Goal: Task Accomplishment & Management: Use online tool/utility

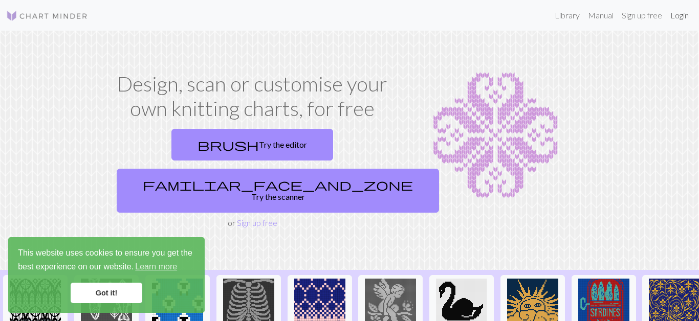
click at [684, 21] on link "Login" at bounding box center [680, 15] width 27 height 20
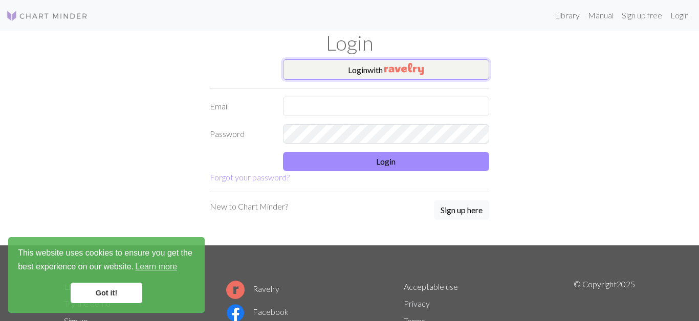
click at [363, 68] on button "Login with" at bounding box center [386, 69] width 207 height 20
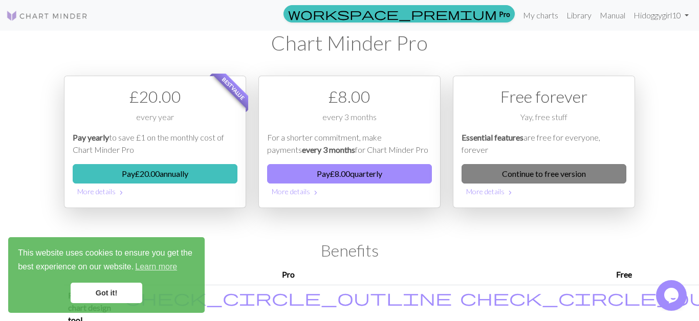
click at [542, 181] on link "Continue to free version" at bounding box center [544, 173] width 165 height 19
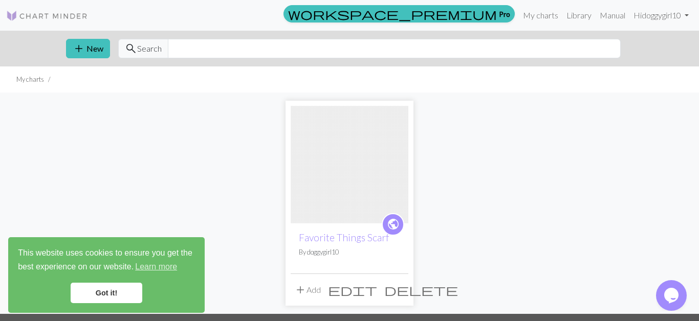
click at [109, 292] on link "Got it!" at bounding box center [107, 293] width 72 height 20
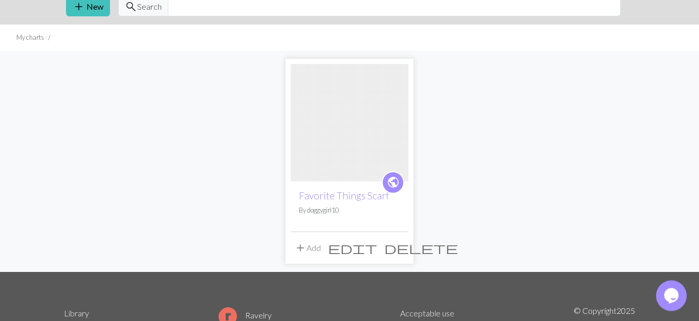
scroll to position [41, 0]
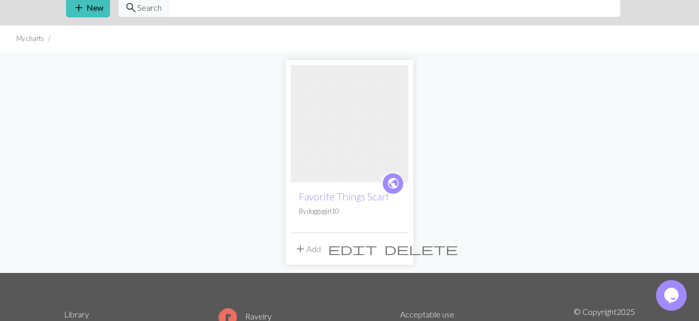
click at [343, 101] on img at bounding box center [350, 124] width 118 height 118
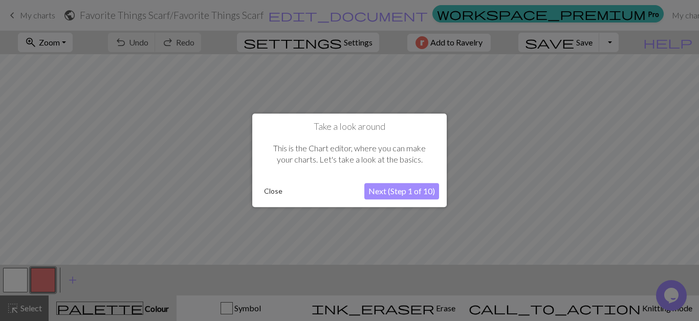
click at [390, 189] on button "Next (Step 1 of 10)" at bounding box center [401, 192] width 75 height 16
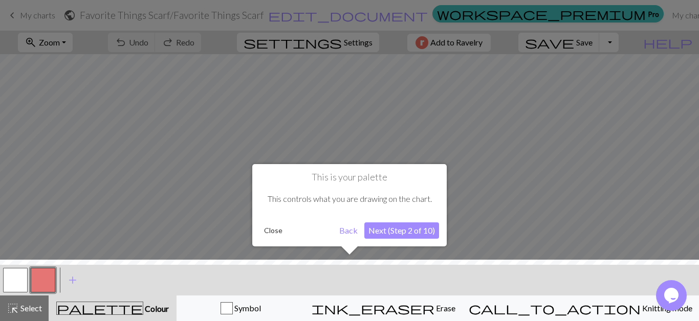
click at [401, 233] on button "Next (Step 2 of 10)" at bounding box center [401, 231] width 75 height 16
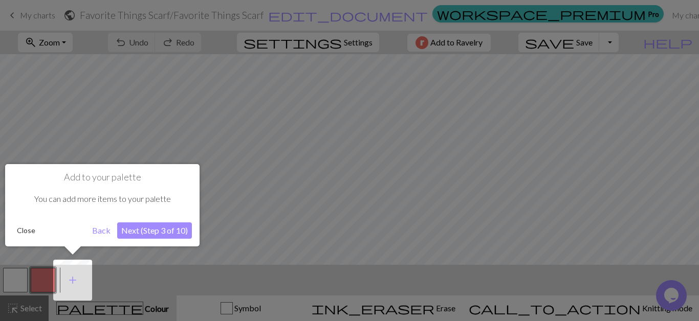
click at [160, 235] on button "Next (Step 3 of 10)" at bounding box center [154, 231] width 75 height 16
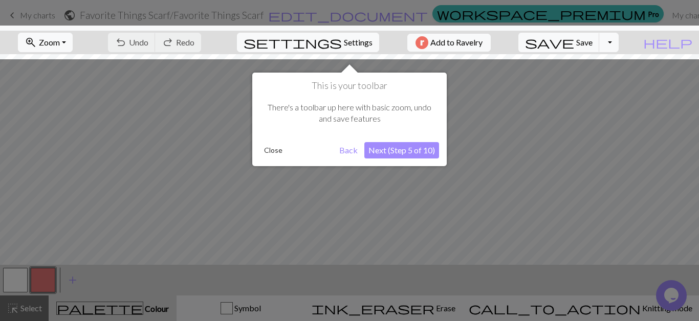
click at [410, 148] on button "Next (Step 5 of 10)" at bounding box center [401, 150] width 75 height 16
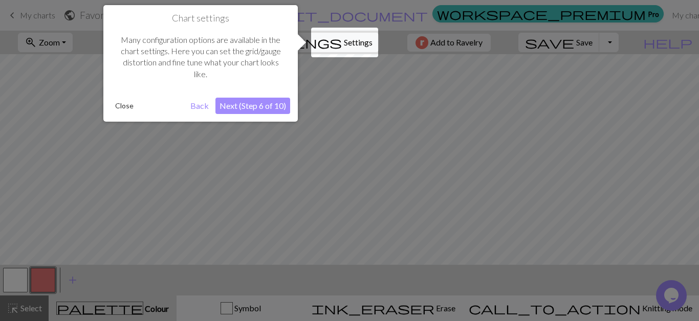
click at [248, 111] on button "Next (Step 6 of 10)" at bounding box center [253, 106] width 75 height 16
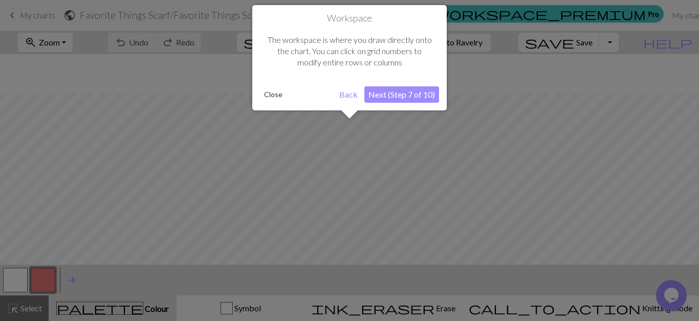
scroll to position [39, 0]
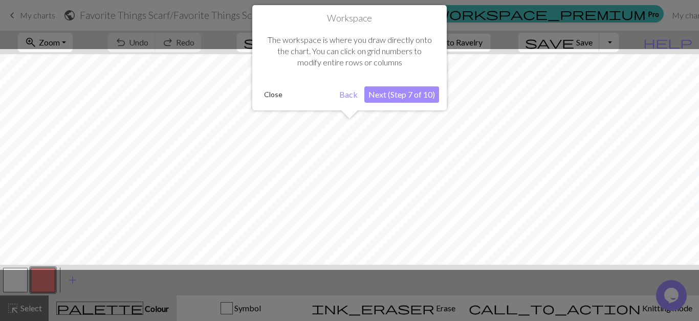
click at [421, 101] on button "Next (Step 7 of 10)" at bounding box center [401, 95] width 75 height 16
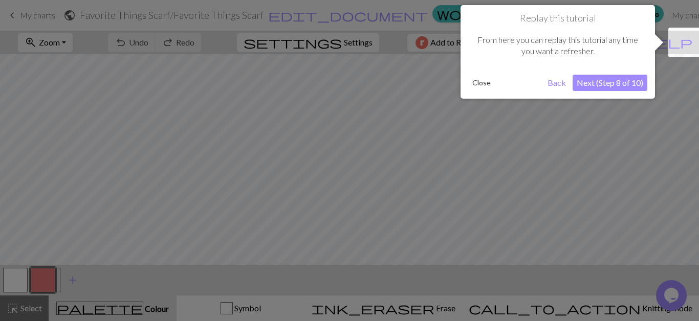
click at [638, 83] on button "Next (Step 8 of 10)" at bounding box center [610, 83] width 75 height 16
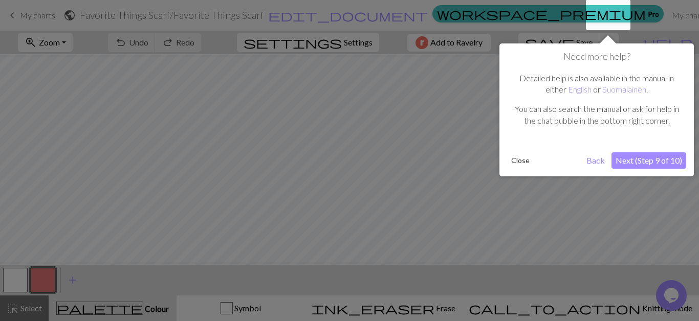
click at [636, 158] on button "Next (Step 9 of 10)" at bounding box center [649, 161] width 75 height 16
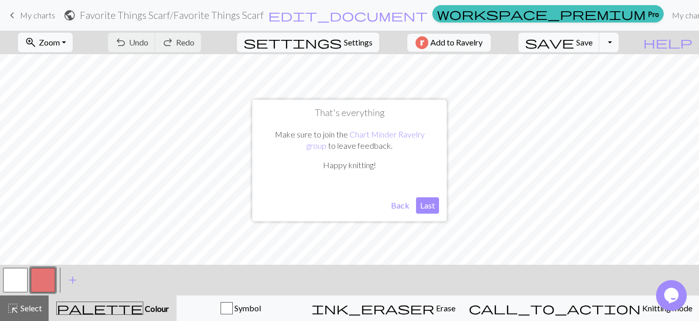
click at [422, 203] on button "Last" at bounding box center [427, 206] width 23 height 16
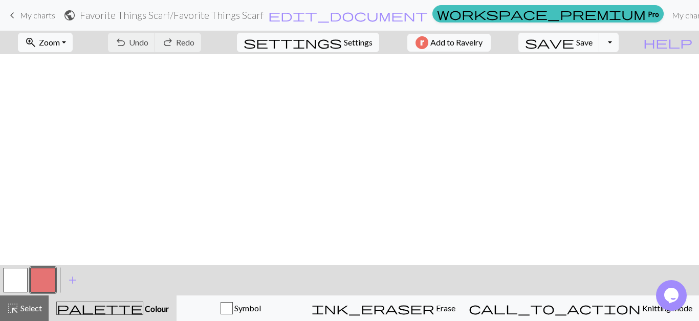
scroll to position [0, 0]
click at [29, 18] on span "My charts" at bounding box center [37, 15] width 35 height 10
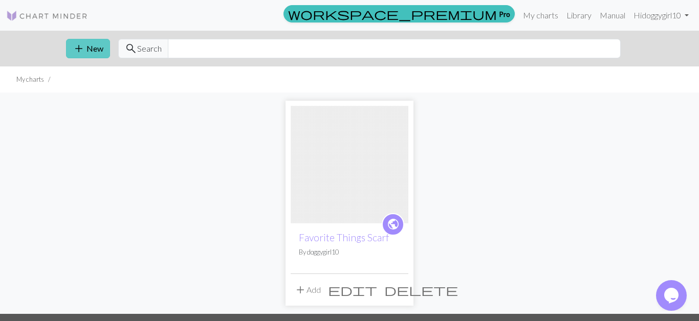
click at [87, 44] on button "add New" at bounding box center [88, 48] width 44 height 19
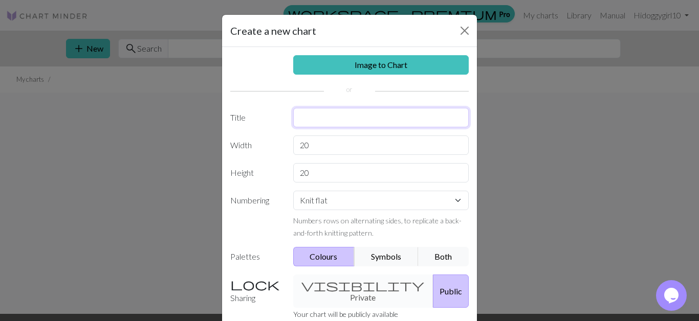
click at [315, 118] on input "text" at bounding box center [381, 117] width 176 height 19
type input "[PERSON_NAME]"
click at [330, 149] on input "20" at bounding box center [381, 145] width 176 height 19
type input "24"
click at [379, 203] on select "Knit flat Knit in the round Lace knitting Cross stitch" at bounding box center [381, 200] width 176 height 19
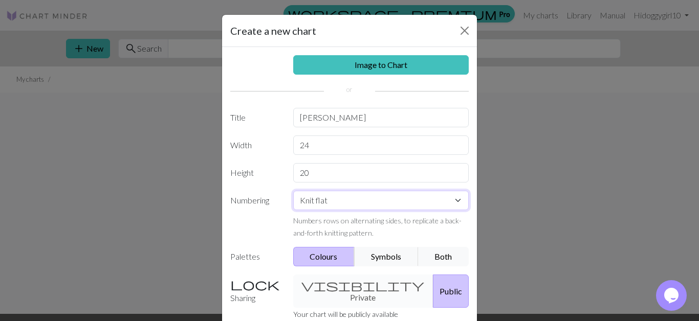
select select "round"
click option "Knit in the round" at bounding box center [0, 0] width 0 height 0
click at [343, 171] on input "20" at bounding box center [381, 172] width 176 height 19
drag, startPoint x: 324, startPoint y: 173, endPoint x: 253, endPoint y: 164, distance: 71.2
click at [293, 164] on input "20" at bounding box center [381, 172] width 176 height 19
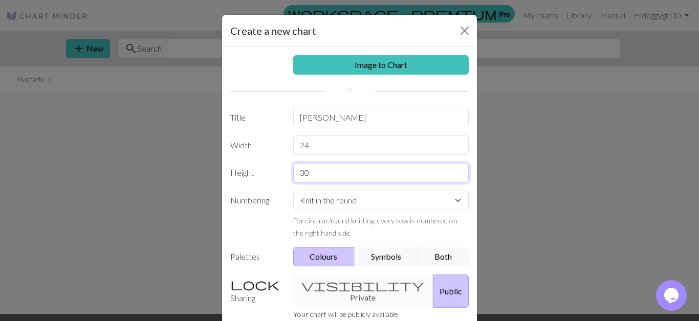
type input "30"
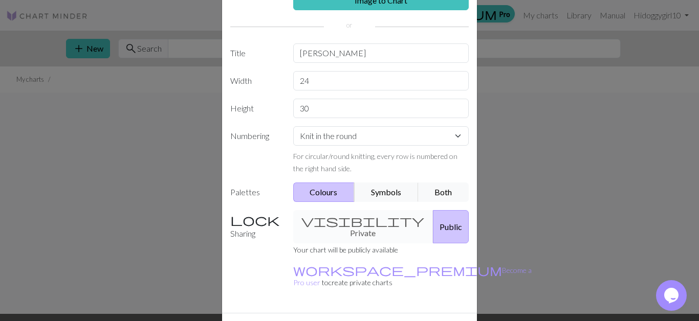
scroll to position [62, 0]
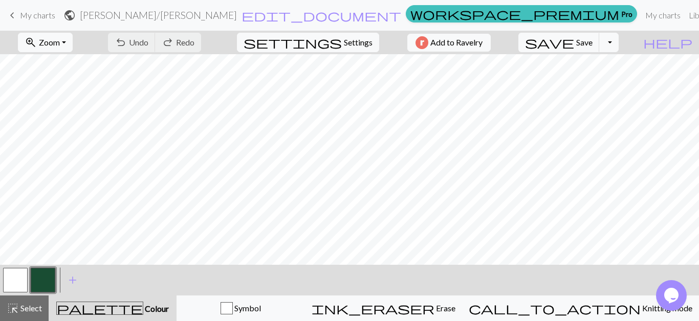
click at [42, 277] on button "button" at bounding box center [43, 280] width 25 height 25
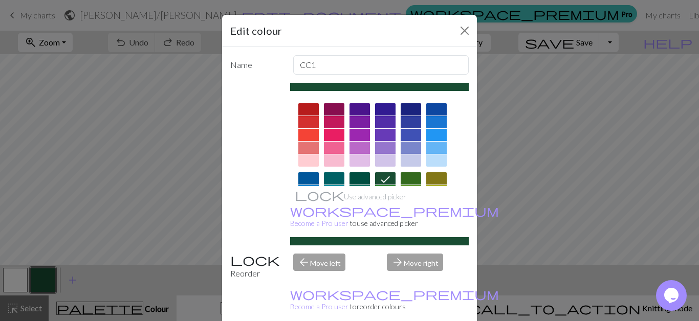
click at [338, 135] on div at bounding box center [334, 135] width 20 height 12
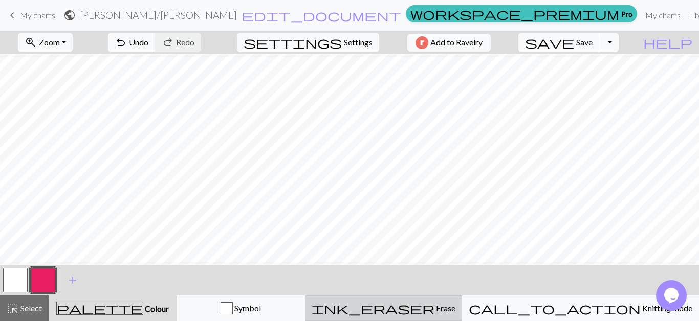
click at [435, 314] on span "ink_eraser" at bounding box center [373, 309] width 123 height 14
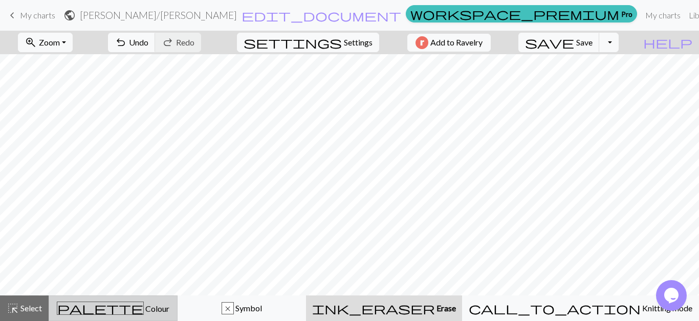
click at [106, 317] on button "palette Colour Colour" at bounding box center [113, 309] width 129 height 26
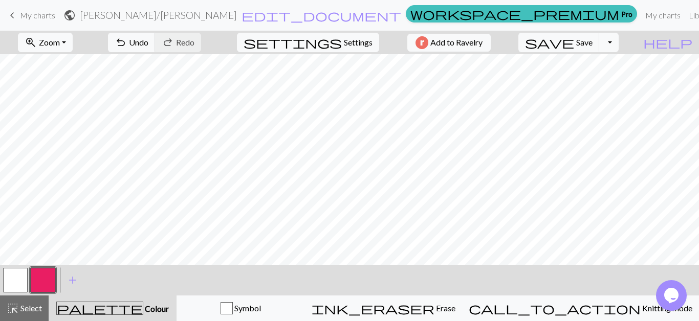
click at [34, 278] on button "button" at bounding box center [43, 280] width 25 height 25
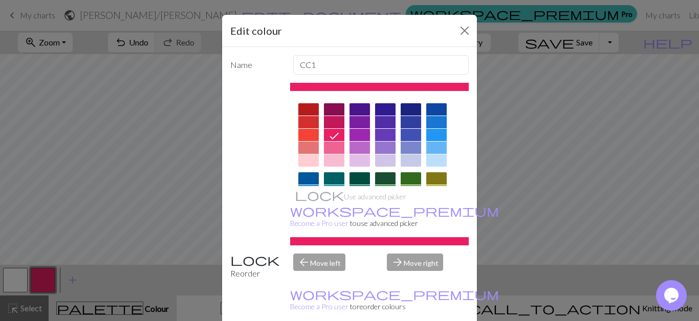
click at [341, 145] on div at bounding box center [334, 148] width 20 height 12
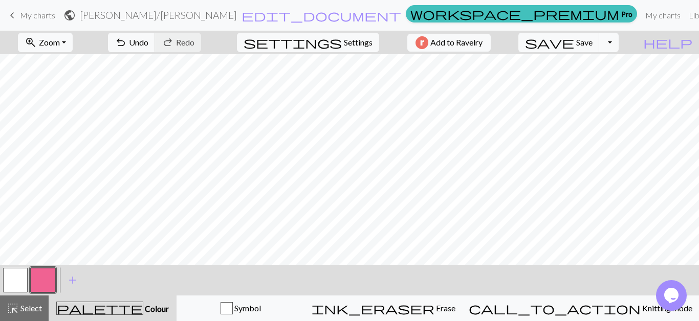
click at [21, 279] on button "button" at bounding box center [15, 280] width 25 height 25
click at [50, 276] on button "button" at bounding box center [43, 280] width 25 height 25
click at [18, 285] on button "button" at bounding box center [15, 280] width 25 height 25
click at [47, 265] on div "< >" at bounding box center [29, 280] width 55 height 31
click at [39, 294] on div at bounding box center [43, 281] width 28 height 28
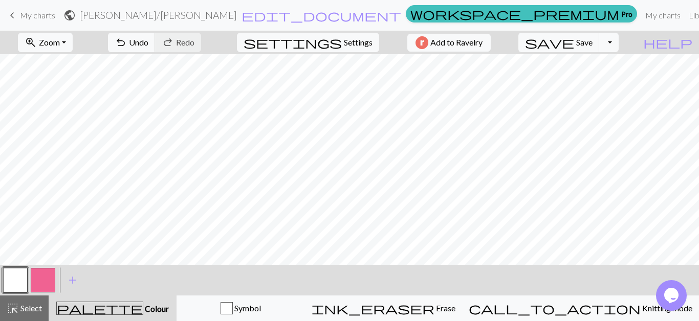
click at [51, 284] on button "button" at bounding box center [43, 280] width 25 height 25
click at [48, 289] on button "button" at bounding box center [43, 280] width 25 height 25
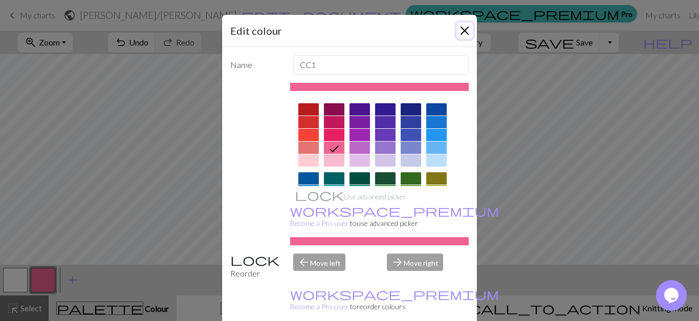
click at [463, 30] on button "Close" at bounding box center [465, 31] width 16 height 16
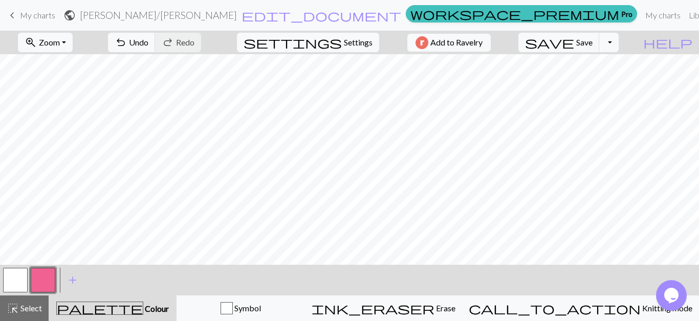
click at [18, 287] on button "button" at bounding box center [15, 280] width 25 height 25
click at [31, 274] on button "button" at bounding box center [43, 280] width 25 height 25
click at [49, 274] on button "button" at bounding box center [43, 280] width 25 height 25
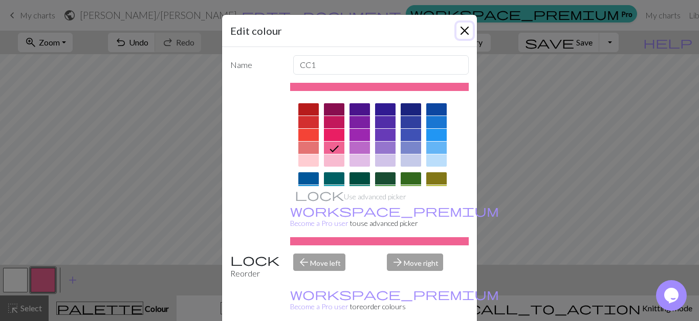
click at [464, 29] on button "Close" at bounding box center [465, 31] width 16 height 16
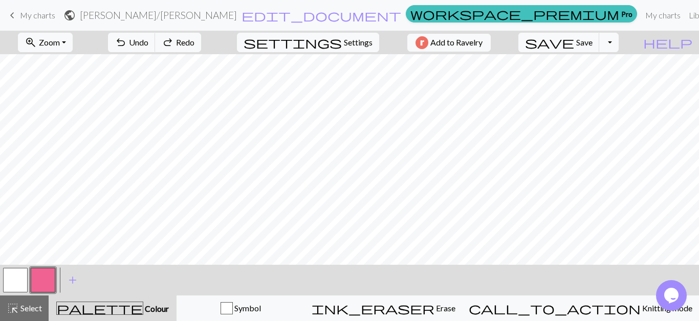
click at [18, 281] on button "button" at bounding box center [15, 280] width 25 height 25
click at [44, 286] on button "button" at bounding box center [43, 280] width 25 height 25
click at [13, 273] on button "button" at bounding box center [15, 280] width 25 height 25
click at [10, 269] on button "button" at bounding box center [15, 280] width 25 height 25
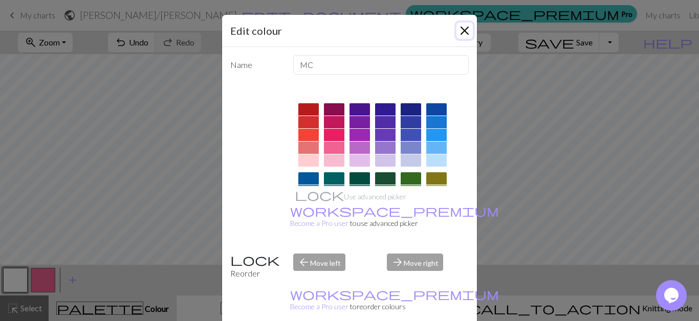
click at [460, 31] on button "Close" at bounding box center [465, 31] width 16 height 16
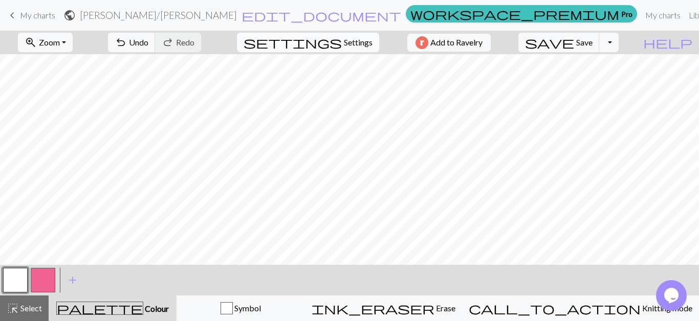
click at [344, 46] on span "Settings" at bounding box center [358, 42] width 29 height 12
select select "aran"
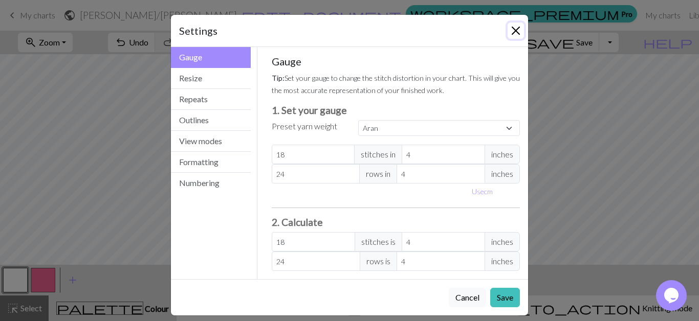
click at [517, 29] on button "Close" at bounding box center [516, 31] width 16 height 16
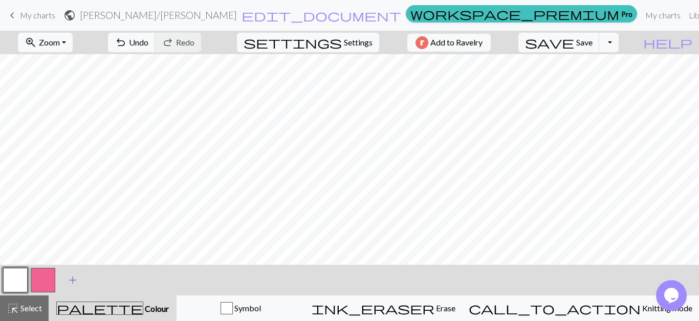
click at [67, 276] on span "add" at bounding box center [73, 280] width 12 height 14
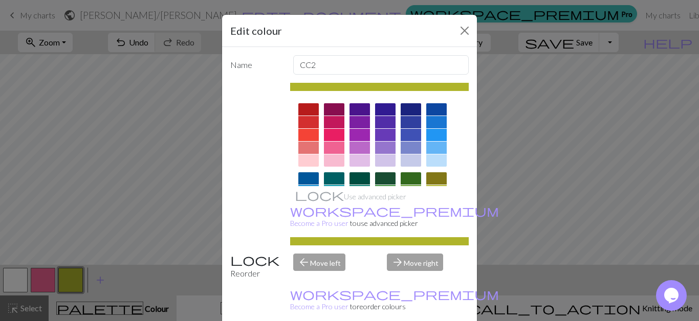
drag, startPoint x: 471, startPoint y: 111, endPoint x: 477, endPoint y: 124, distance: 14.9
click at [477, 124] on div "Name CC2 Use advanced picker workspace_premium Become a Pro user to use advance…" at bounding box center [349, 188] width 255 height 282
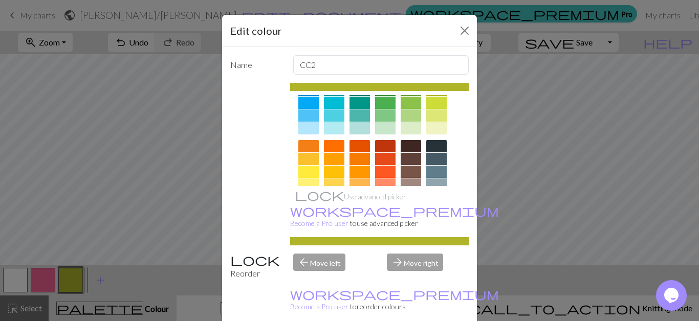
scroll to position [100, 0]
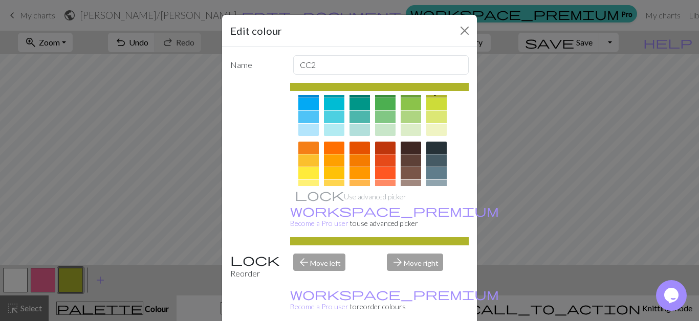
click at [433, 145] on div at bounding box center [436, 148] width 20 height 12
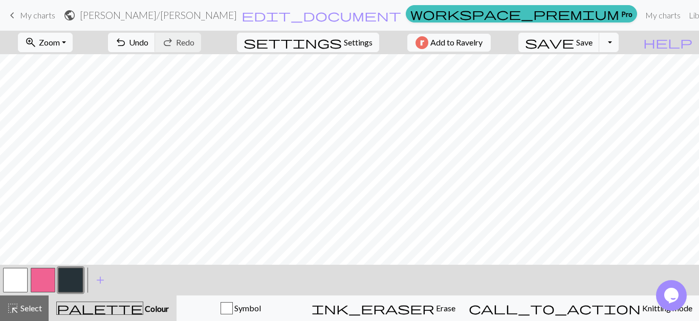
click at [47, 288] on button "button" at bounding box center [43, 280] width 25 height 25
click at [68, 281] on button "button" at bounding box center [70, 280] width 25 height 25
click at [355, 49] on button "settings Settings" at bounding box center [308, 42] width 142 height 19
select select "aran"
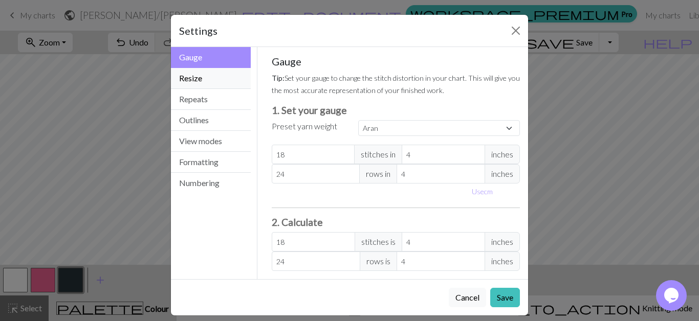
click at [222, 78] on button "Resize" at bounding box center [211, 78] width 80 height 21
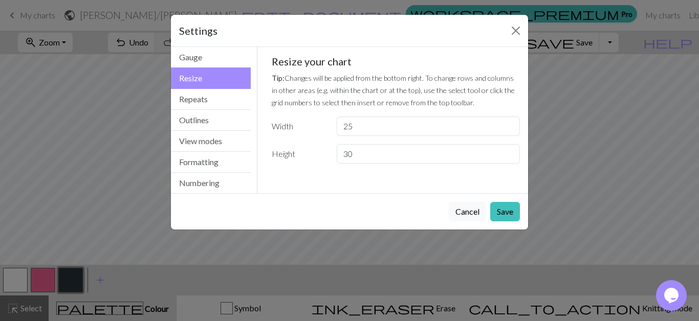
click at [508, 124] on input "25" at bounding box center [428, 126] width 183 height 19
click at [508, 124] on input "26" at bounding box center [428, 126] width 183 height 19
click at [508, 124] on input "27" at bounding box center [428, 126] width 183 height 19
click at [508, 124] on input "28" at bounding box center [428, 126] width 183 height 19
click at [508, 124] on input "29" at bounding box center [428, 126] width 183 height 19
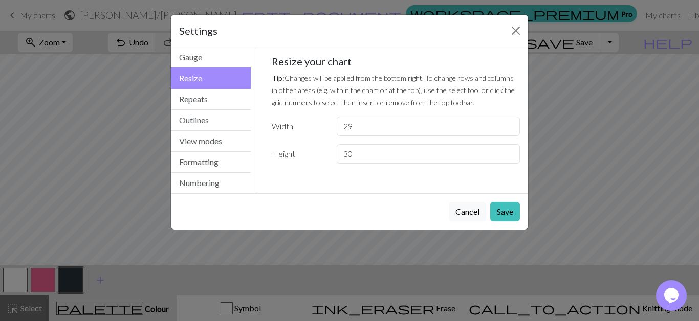
type input "30"
click at [508, 124] on input "30" at bounding box center [428, 126] width 183 height 19
click at [512, 153] on input "31" at bounding box center [428, 153] width 183 height 19
click at [512, 153] on input "32" at bounding box center [428, 153] width 183 height 19
click at [512, 153] on input "33" at bounding box center [428, 153] width 183 height 19
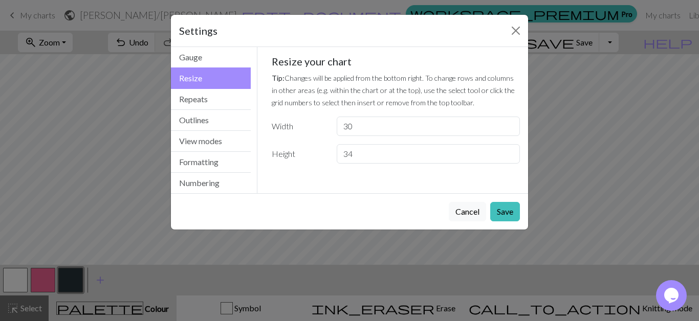
click at [512, 153] on input "34" at bounding box center [428, 153] width 183 height 19
click at [512, 153] on input "35" at bounding box center [428, 153] width 183 height 19
click at [512, 152] on input "36" at bounding box center [428, 153] width 183 height 19
type input "35"
click at [513, 157] on input "35" at bounding box center [428, 153] width 183 height 19
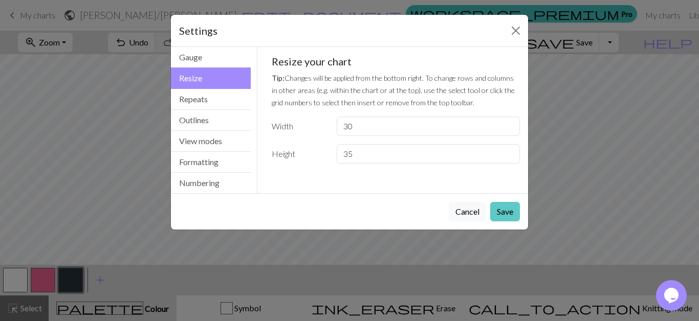
click at [512, 210] on button "Save" at bounding box center [505, 211] width 30 height 19
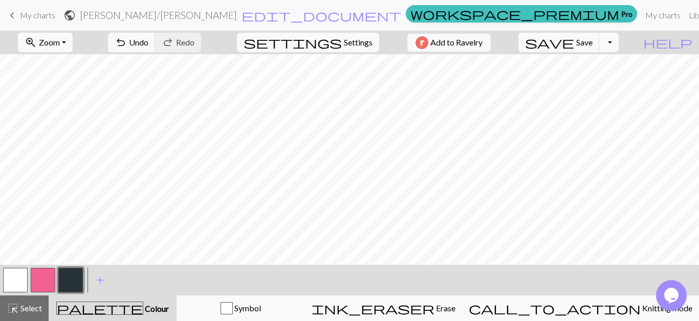
click at [48, 280] on button "button" at bounding box center [43, 280] width 25 height 25
click at [51, 278] on button "button" at bounding box center [43, 280] width 25 height 25
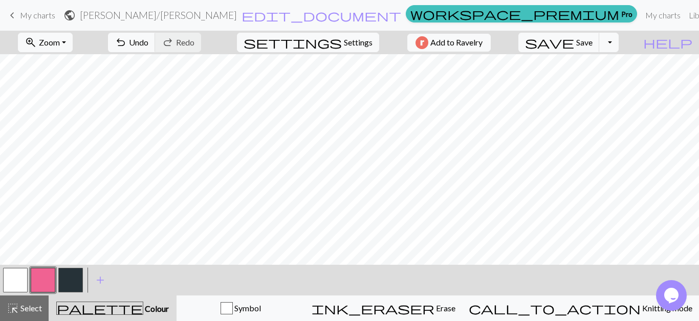
click at [69, 289] on button "button" at bounding box center [70, 280] width 25 height 25
drag, startPoint x: 45, startPoint y: 282, endPoint x: 51, endPoint y: 275, distance: 9.1
click at [45, 282] on button "button" at bounding box center [43, 280] width 25 height 25
click at [61, 284] on button "button" at bounding box center [70, 280] width 25 height 25
click at [20, 271] on button "button" at bounding box center [15, 280] width 25 height 25
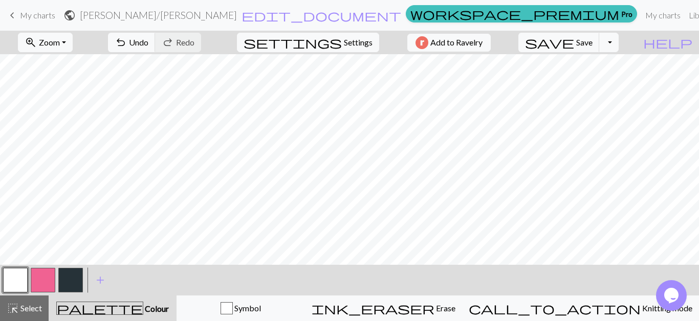
drag, startPoint x: 73, startPoint y: 274, endPoint x: 73, endPoint y: 280, distance: 5.6
click at [73, 275] on button "button" at bounding box center [70, 280] width 25 height 25
click at [20, 280] on button "button" at bounding box center [15, 280] width 25 height 25
click at [68, 280] on button "button" at bounding box center [70, 280] width 25 height 25
click at [72, 280] on button "button" at bounding box center [70, 280] width 25 height 25
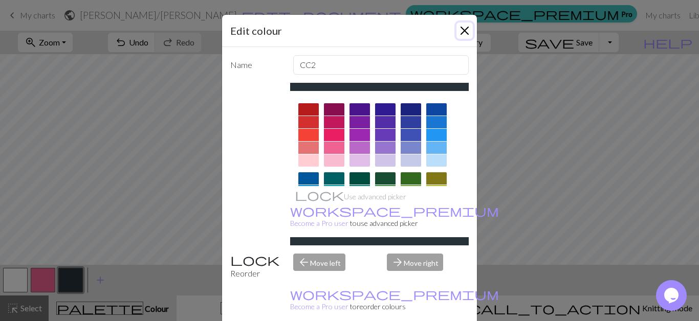
click at [466, 29] on button "Close" at bounding box center [465, 31] width 16 height 16
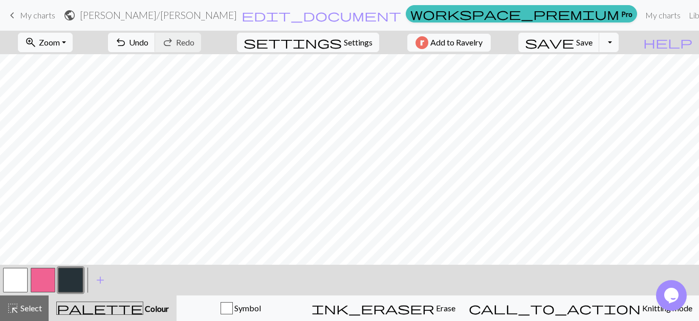
click at [72, 272] on button "button" at bounding box center [70, 280] width 25 height 25
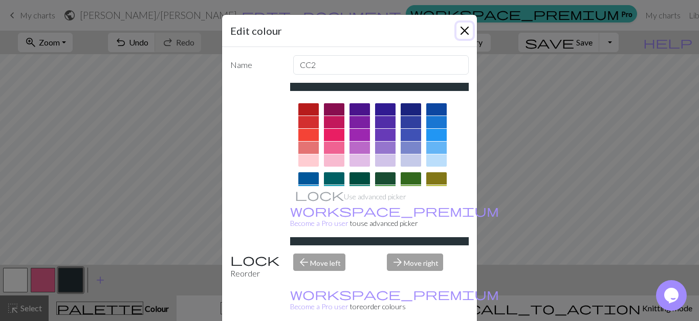
click at [465, 31] on button "Close" at bounding box center [465, 31] width 16 height 16
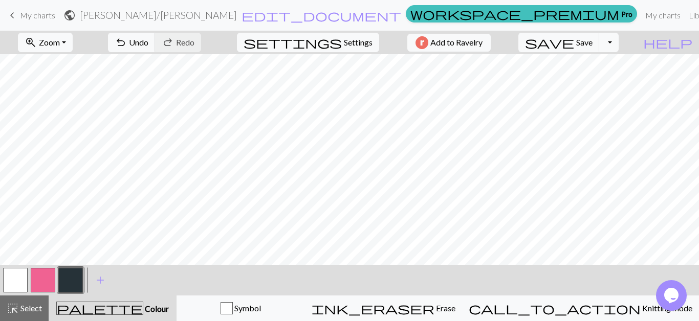
click at [38, 286] on button "button" at bounding box center [43, 280] width 25 height 25
click at [332, 51] on button "settings Settings" at bounding box center [308, 42] width 142 height 19
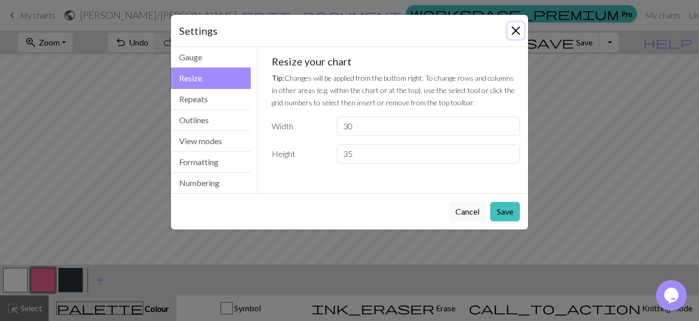
click at [518, 31] on button "Close" at bounding box center [516, 31] width 16 height 16
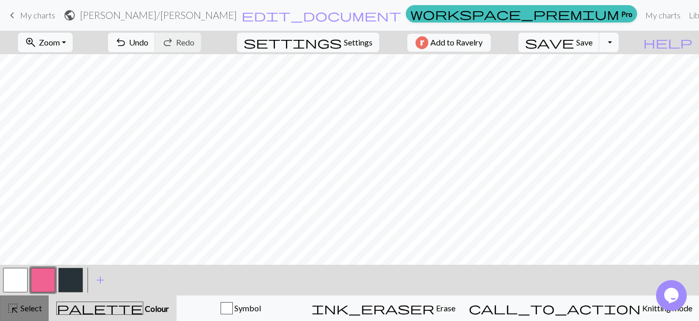
click at [22, 306] on span "Select" at bounding box center [30, 309] width 23 height 10
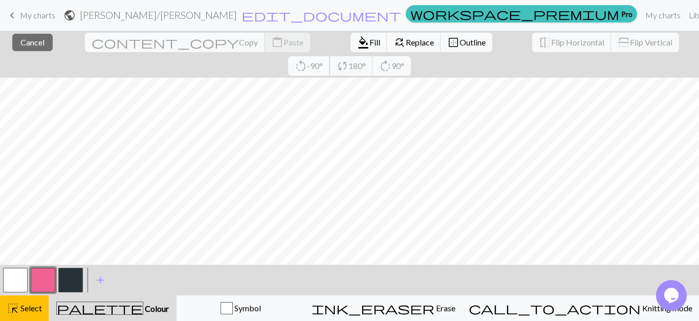
click at [323, 61] on span "-90°" at bounding box center [315, 66] width 16 height 10
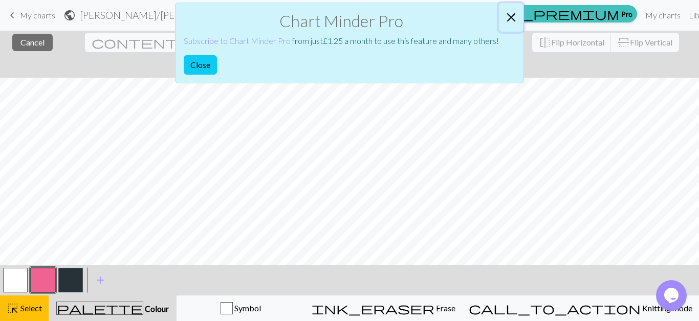
click at [517, 21] on button "Close" at bounding box center [511, 17] width 25 height 29
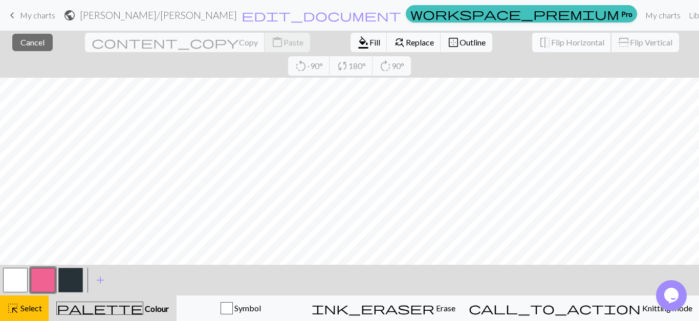
click at [551, 44] on span "Flip Horizontal" at bounding box center [577, 42] width 53 height 10
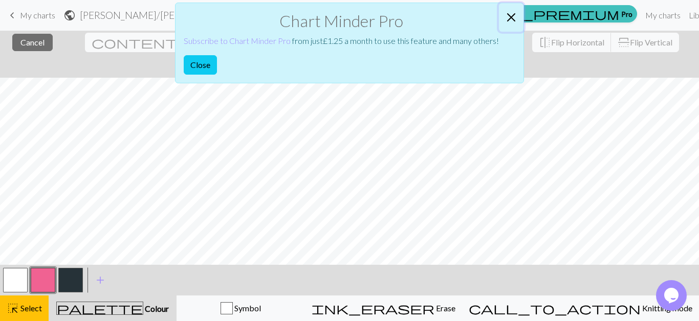
click at [511, 25] on button "Close" at bounding box center [511, 17] width 25 height 29
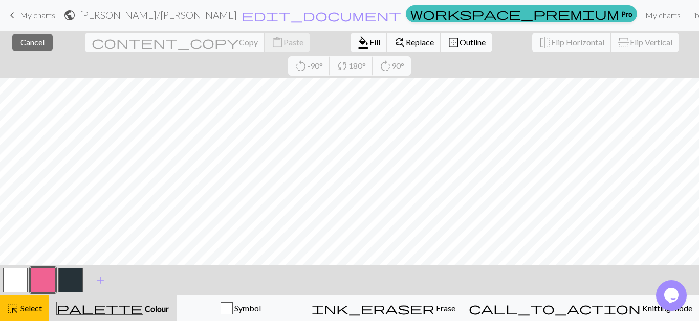
click at [441, 47] on button "border_outer Outline" at bounding box center [467, 42] width 52 height 19
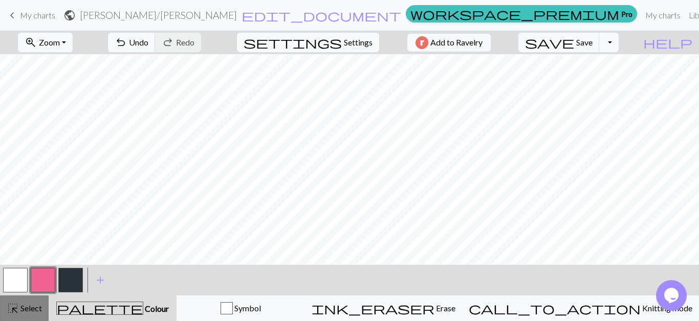
click at [6, 310] on button "highlight_alt Select Select" at bounding box center [24, 309] width 49 height 26
drag, startPoint x: 16, startPoint y: 309, endPoint x: 30, endPoint y: 303, distance: 14.9
click at [16, 309] on span "highlight_alt" at bounding box center [13, 309] width 12 height 14
click at [70, 275] on button "button" at bounding box center [70, 280] width 25 height 25
click at [35, 279] on button "button" at bounding box center [43, 280] width 25 height 25
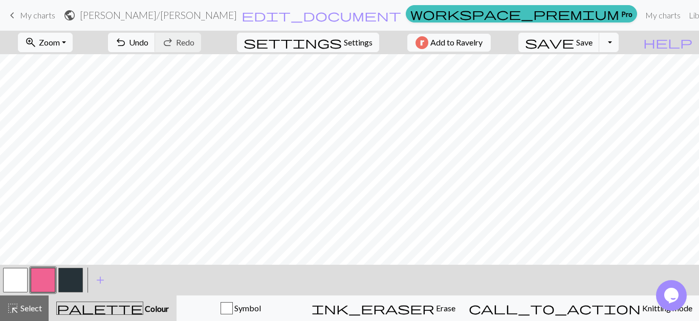
click at [69, 283] on button "button" at bounding box center [70, 280] width 25 height 25
click at [4, 279] on button "button" at bounding box center [15, 280] width 25 height 25
click at [83, 283] on div at bounding box center [71, 281] width 28 height 28
click at [80, 283] on button "button" at bounding box center [70, 280] width 25 height 25
click at [46, 286] on button "button" at bounding box center [43, 280] width 25 height 25
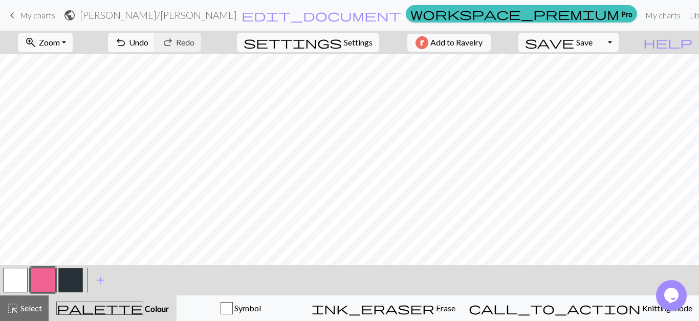
click at [75, 279] on button "button" at bounding box center [70, 280] width 25 height 25
click at [47, 283] on button "button" at bounding box center [43, 280] width 25 height 25
click at [74, 276] on button "button" at bounding box center [70, 280] width 25 height 25
click at [344, 38] on span "Settings" at bounding box center [358, 42] width 29 height 12
select select "aran"
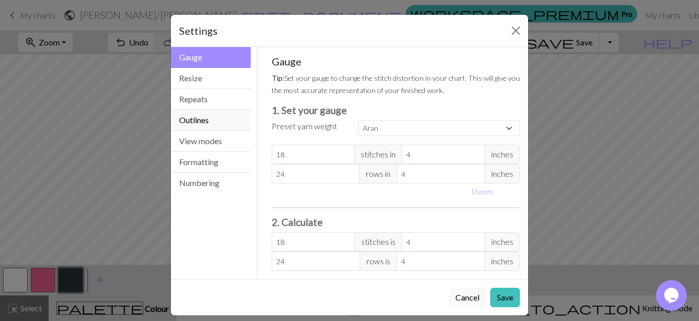
click at [228, 122] on button "Outlines" at bounding box center [211, 120] width 80 height 21
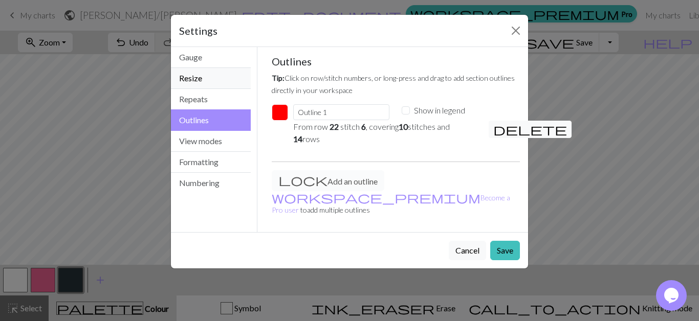
click at [216, 88] on button "Resize" at bounding box center [211, 78] width 80 height 21
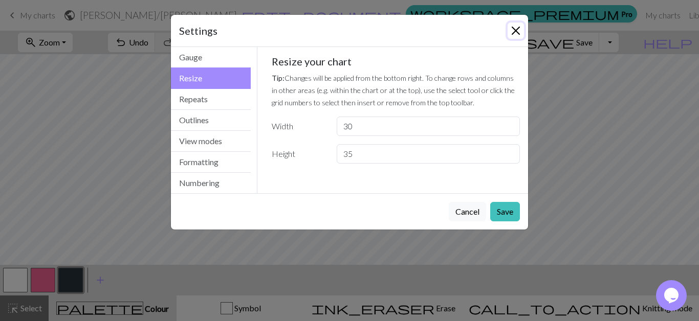
click at [521, 31] on button "Close" at bounding box center [516, 31] width 16 height 16
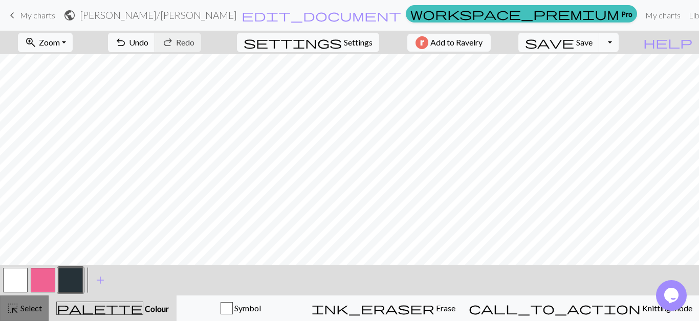
click at [21, 307] on span "Select" at bounding box center [30, 309] width 23 height 10
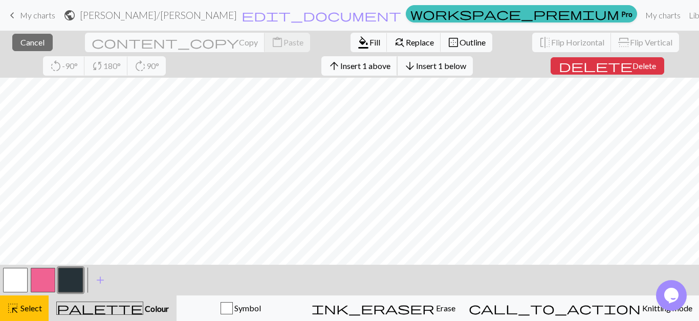
click at [340, 69] on span "Insert 1 above" at bounding box center [365, 66] width 50 height 10
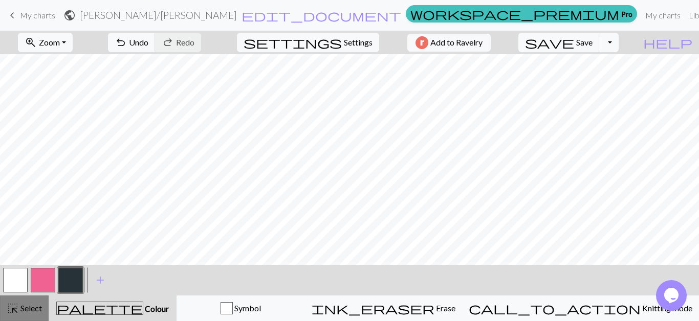
click at [19, 315] on button "highlight_alt Select Select" at bounding box center [24, 309] width 49 height 26
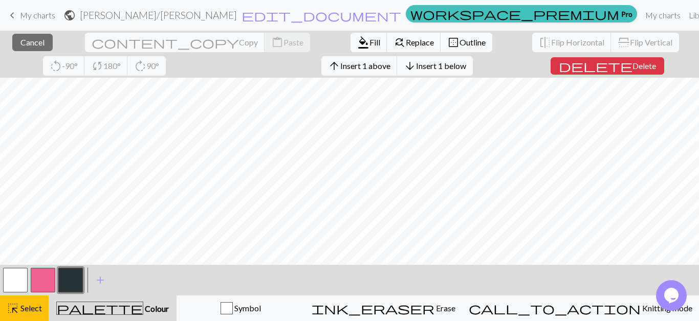
click at [441, 50] on button "border_outer Outline" at bounding box center [467, 42] width 52 height 19
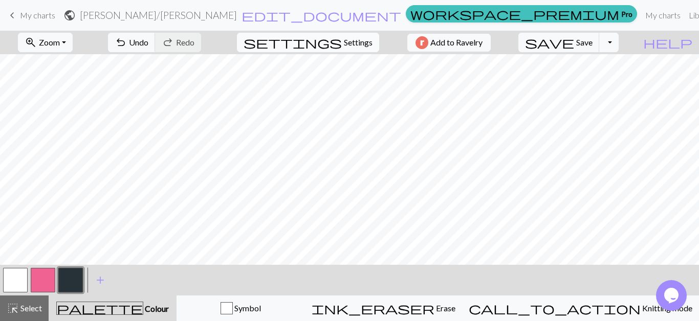
click at [359, 36] on button "settings Settings" at bounding box center [308, 42] width 142 height 19
select select "aran"
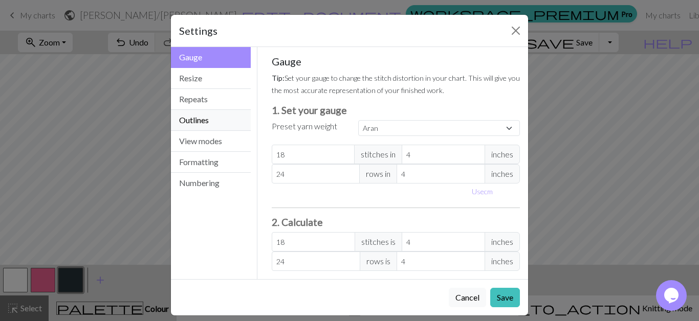
click at [230, 118] on button "Outlines" at bounding box center [211, 120] width 80 height 21
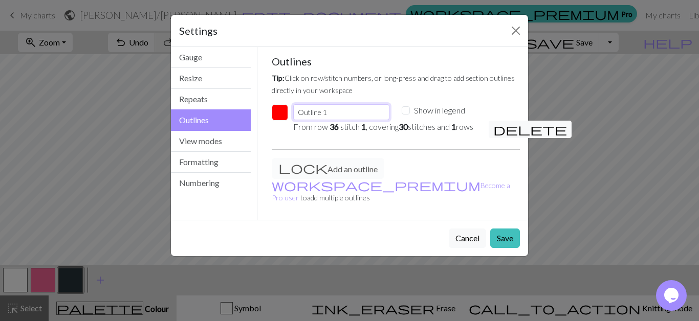
click at [369, 108] on input "Outline 1" at bounding box center [341, 112] width 96 height 16
click at [499, 133] on span "delete" at bounding box center [530, 129] width 74 height 14
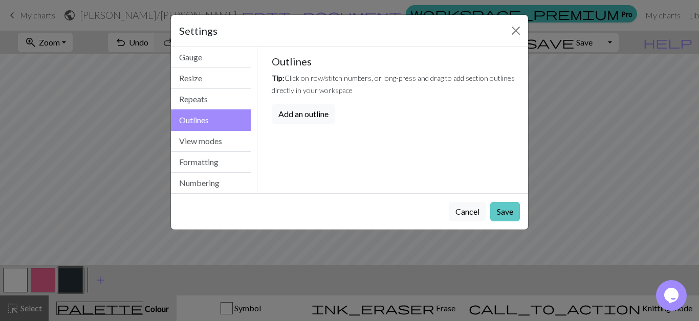
click at [504, 217] on button "Save" at bounding box center [505, 211] width 30 height 19
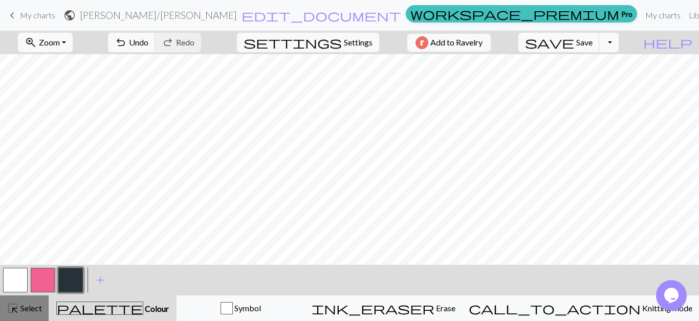
click at [36, 302] on button "highlight_alt Select Select" at bounding box center [24, 309] width 49 height 26
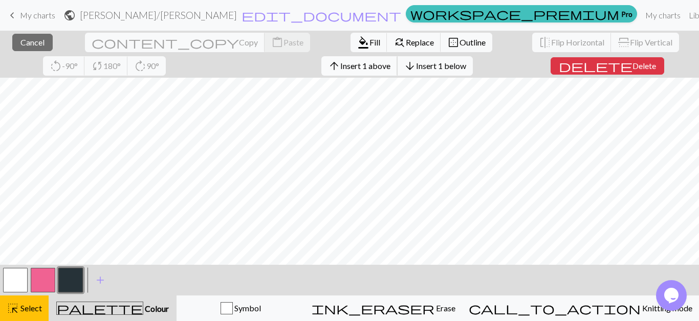
click at [340, 69] on span "Insert 1 above" at bounding box center [365, 66] width 50 height 10
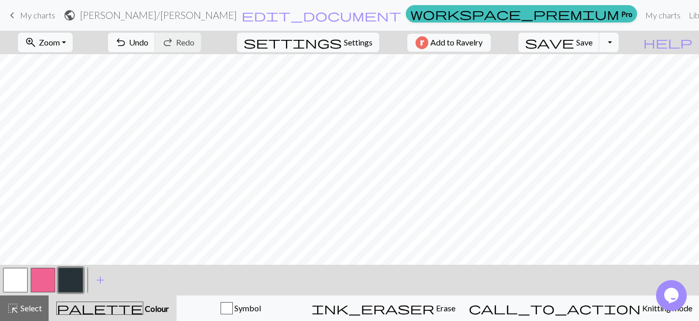
click at [43, 285] on button "button" at bounding box center [43, 280] width 25 height 25
click at [96, 283] on span "add" at bounding box center [100, 280] width 12 height 14
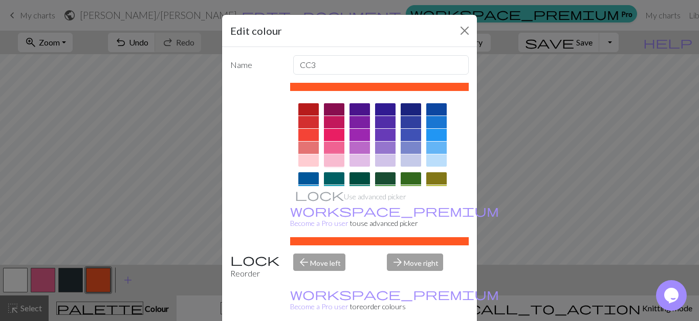
click at [335, 163] on div at bounding box center [334, 161] width 20 height 12
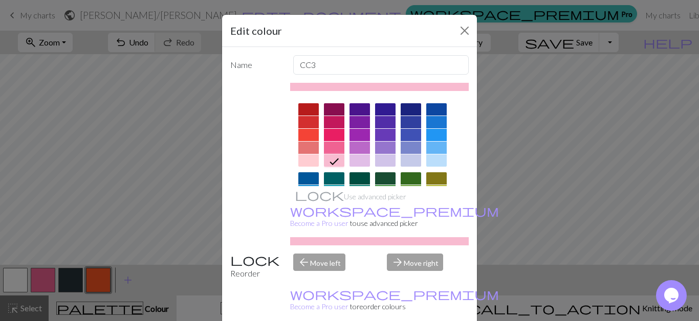
drag, startPoint x: 405, startPoint y: 312, endPoint x: 400, endPoint y: 307, distance: 6.9
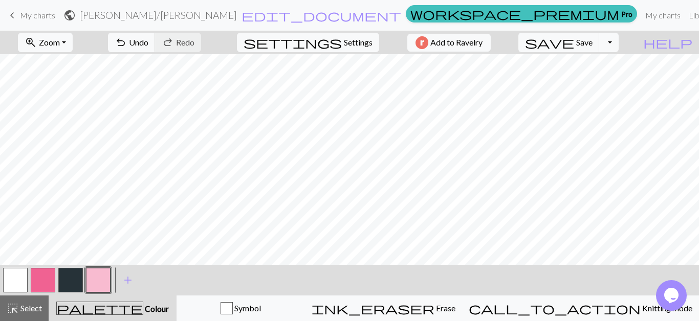
click at [65, 283] on button "button" at bounding box center [70, 280] width 25 height 25
click at [44, 287] on button "button" at bounding box center [43, 280] width 25 height 25
click at [69, 282] on button "button" at bounding box center [70, 280] width 25 height 25
click at [40, 280] on button "button" at bounding box center [43, 280] width 25 height 25
click at [78, 275] on button "button" at bounding box center [70, 280] width 25 height 25
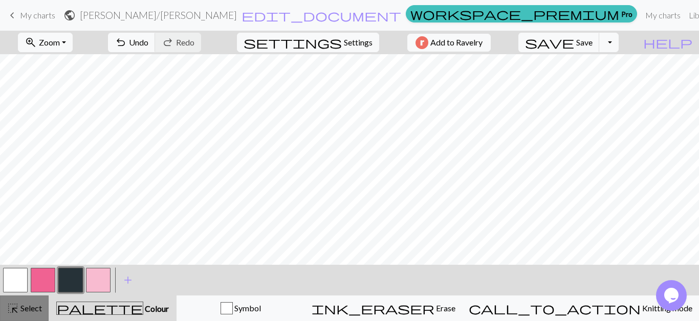
click at [46, 302] on button "highlight_alt Select Select" at bounding box center [24, 309] width 49 height 26
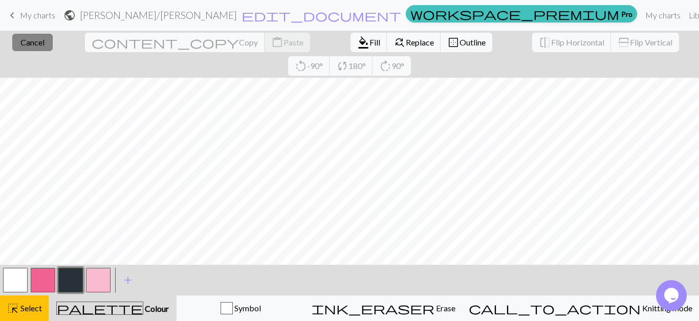
click at [42, 39] on button "close Cancel" at bounding box center [32, 42] width 40 height 17
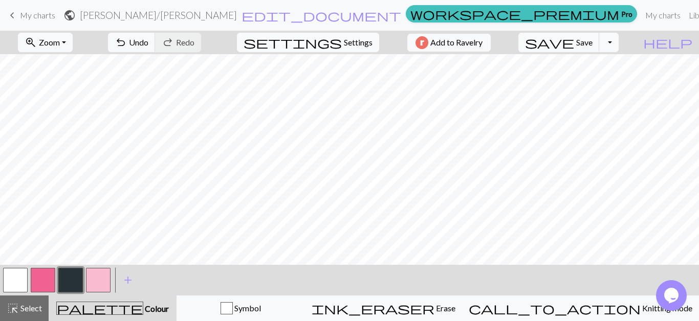
click at [344, 46] on span "Settings" at bounding box center [358, 42] width 29 height 12
select select "aran"
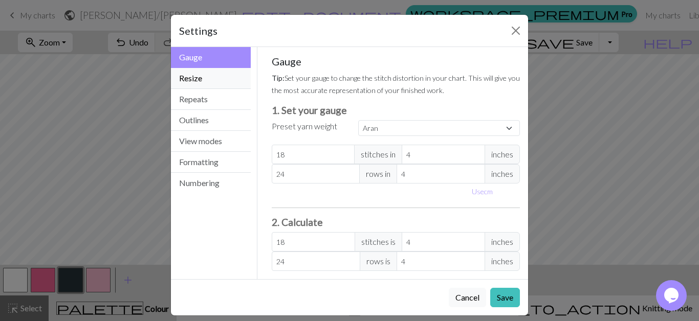
click at [209, 76] on button "Resize" at bounding box center [211, 78] width 80 height 21
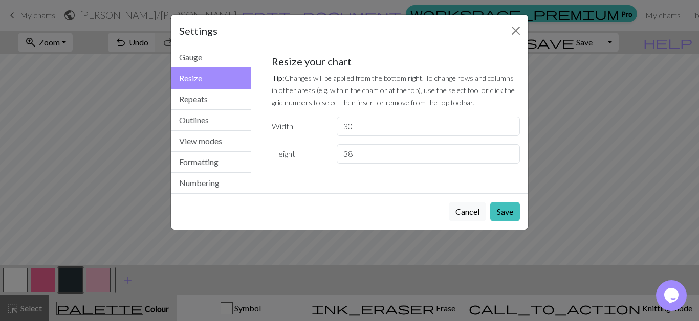
click at [510, 153] on input "38" at bounding box center [428, 153] width 183 height 19
click at [510, 153] on input "39" at bounding box center [428, 153] width 183 height 19
type input "40"
click at [510, 153] on input "40" at bounding box center [428, 153] width 183 height 19
click at [509, 211] on button "Save" at bounding box center [505, 211] width 30 height 19
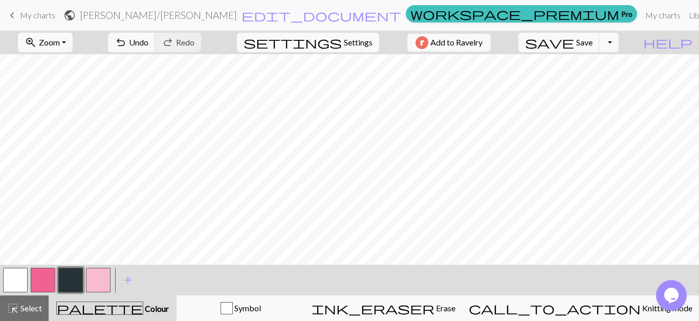
scroll to position [41, 0]
click at [47, 288] on button "button" at bounding box center [43, 280] width 25 height 25
click at [56, 279] on div at bounding box center [43, 281] width 28 height 28
click at [344, 41] on span "Settings" at bounding box center [358, 42] width 29 height 12
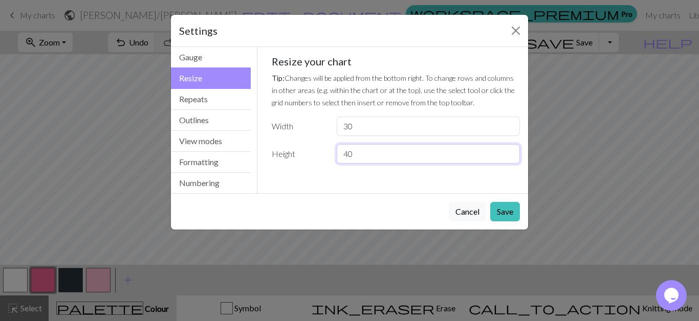
click at [511, 159] on input "40" at bounding box center [428, 153] width 183 height 19
click at [511, 158] on input "39" at bounding box center [428, 153] width 183 height 19
click at [511, 158] on input "38" at bounding box center [428, 153] width 183 height 19
click at [511, 158] on input "37" at bounding box center [428, 153] width 183 height 19
click at [511, 158] on input "36" at bounding box center [428, 153] width 183 height 19
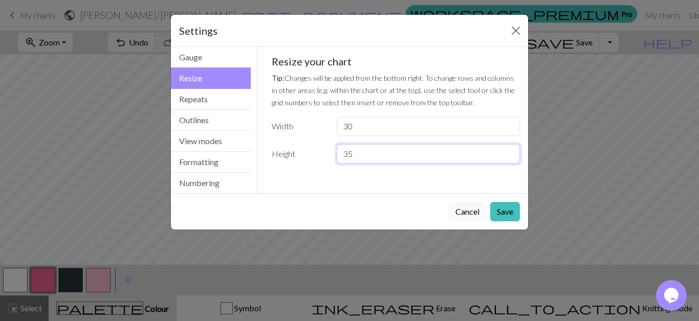
click at [511, 158] on input "35" at bounding box center [428, 153] width 183 height 19
click at [511, 158] on input "34" at bounding box center [428, 153] width 183 height 19
click at [511, 158] on input "33" at bounding box center [428, 153] width 183 height 19
click at [511, 158] on input "32" at bounding box center [428, 153] width 183 height 19
click at [511, 158] on input "31" at bounding box center [428, 153] width 183 height 19
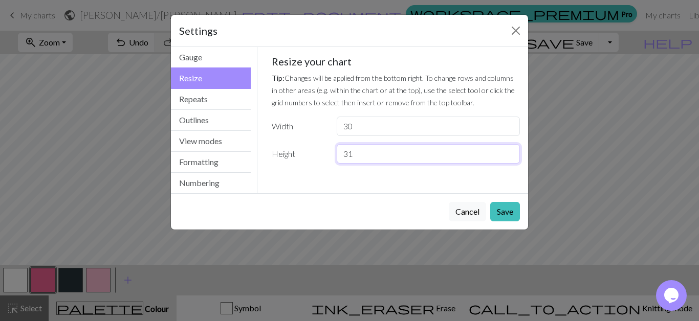
type input "30"
click at [511, 158] on input "30" at bounding box center [428, 153] width 183 height 19
click at [507, 212] on button "Save" at bounding box center [505, 211] width 30 height 19
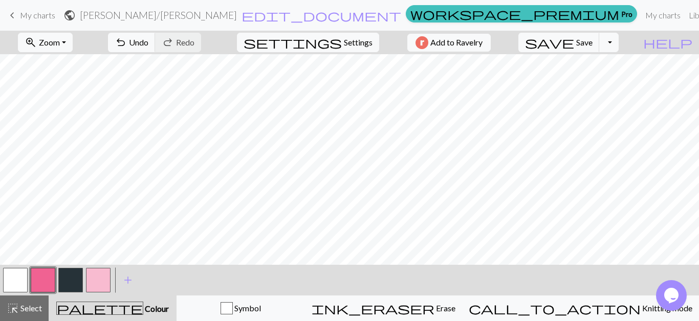
scroll to position [69, 0]
click at [339, 49] on button "settings Settings" at bounding box center [308, 42] width 142 height 19
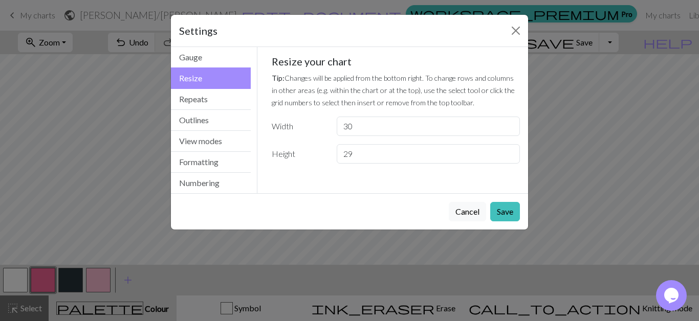
click at [511, 157] on input "29" at bounding box center [428, 153] width 183 height 19
click at [511, 157] on input "28" at bounding box center [428, 153] width 183 height 19
click at [511, 157] on input "27" at bounding box center [428, 153] width 183 height 19
click at [511, 157] on input "26" at bounding box center [428, 153] width 183 height 19
click at [511, 157] on input "25" at bounding box center [428, 153] width 183 height 19
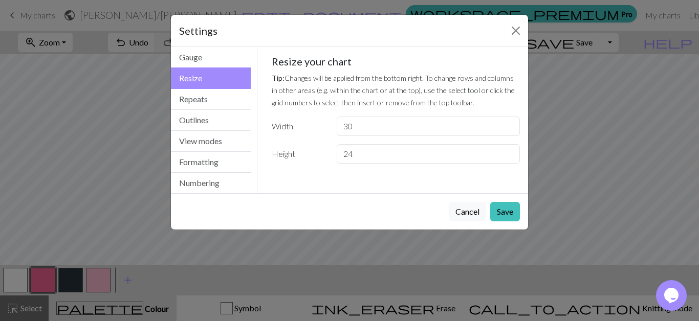
click at [511, 156] on input "24" at bounding box center [428, 153] width 183 height 19
type input "25"
click at [511, 152] on input "25" at bounding box center [428, 153] width 183 height 19
click at [514, 210] on button "Save" at bounding box center [505, 211] width 30 height 19
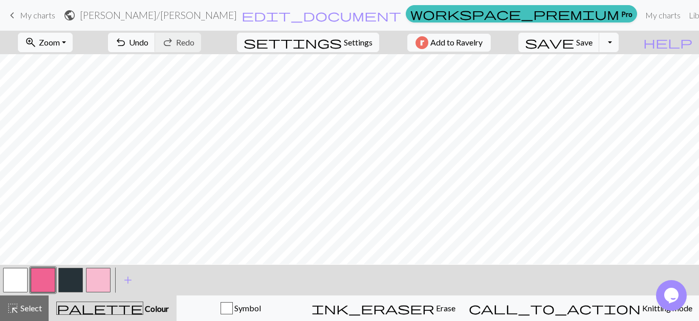
scroll to position [57, 0]
click at [95, 291] on button "button" at bounding box center [98, 280] width 25 height 25
click at [47, 281] on button "button" at bounding box center [43, 280] width 25 height 25
click at [104, 281] on button "button" at bounding box center [98, 280] width 25 height 25
click at [47, 285] on button "button" at bounding box center [43, 280] width 25 height 25
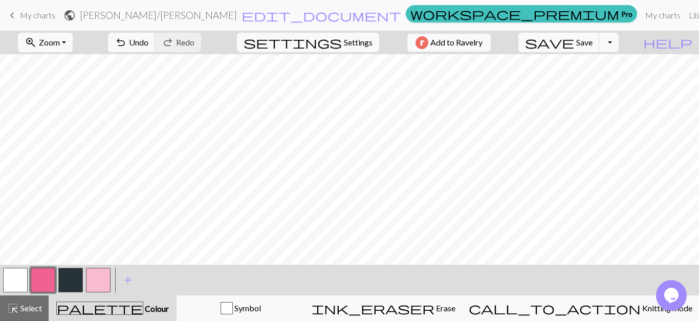
click at [96, 288] on button "button" at bounding box center [98, 280] width 25 height 25
drag, startPoint x: 50, startPoint y: 283, endPoint x: 57, endPoint y: 271, distance: 14.1
click at [52, 280] on button "button" at bounding box center [43, 280] width 25 height 25
drag, startPoint x: 99, startPoint y: 283, endPoint x: 104, endPoint y: 278, distance: 6.6
click at [99, 282] on button "button" at bounding box center [98, 280] width 25 height 25
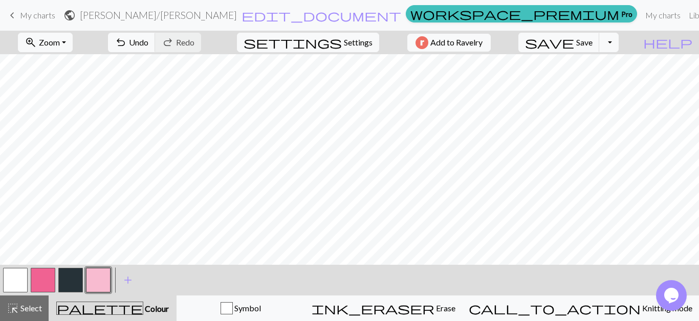
click at [51, 281] on button "button" at bounding box center [43, 280] width 25 height 25
click at [97, 273] on button "button" at bounding box center [98, 280] width 25 height 25
click at [48, 290] on button "button" at bounding box center [43, 280] width 25 height 25
click at [105, 280] on button "button" at bounding box center [98, 280] width 25 height 25
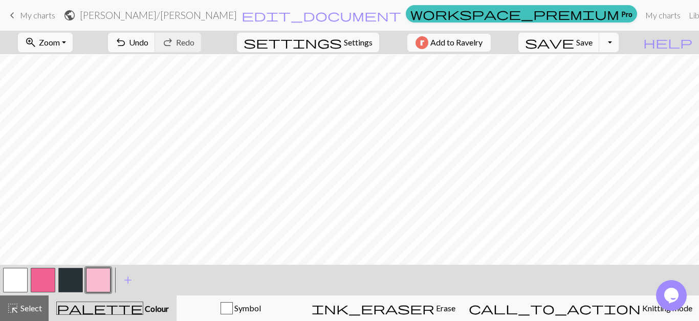
scroll to position [27, 0]
click at [46, 281] on button "button" at bounding box center [43, 280] width 25 height 25
click at [113, 281] on div "< > add Add a colour" at bounding box center [349, 280] width 699 height 31
click at [93, 283] on button "button" at bounding box center [98, 280] width 25 height 25
drag, startPoint x: 41, startPoint y: 283, endPoint x: 67, endPoint y: 274, distance: 26.6
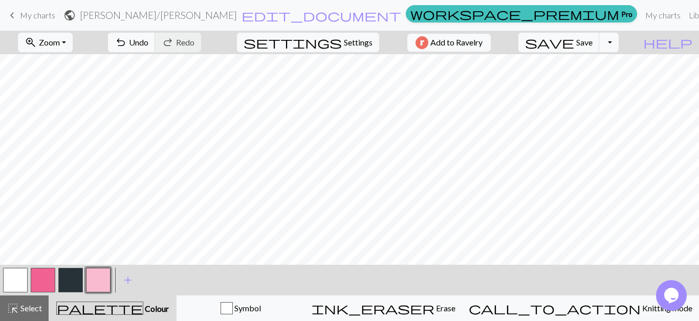
click at [43, 282] on button "button" at bounding box center [43, 280] width 25 height 25
click at [101, 276] on button "button" at bounding box center [98, 280] width 25 height 25
click at [44, 274] on button "button" at bounding box center [43, 280] width 25 height 25
click at [99, 278] on button "button" at bounding box center [98, 280] width 25 height 25
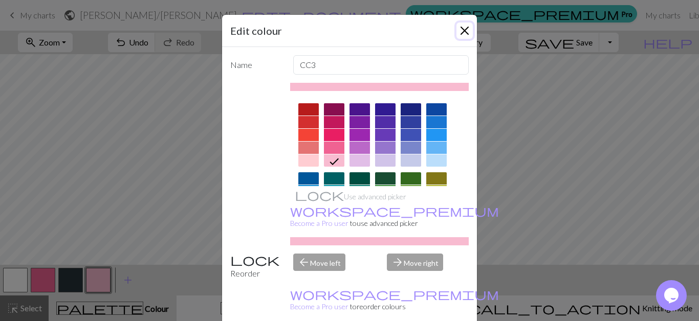
click at [466, 31] on button "Close" at bounding box center [465, 31] width 16 height 16
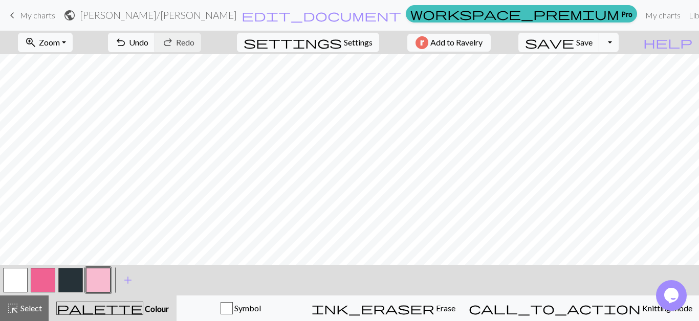
click at [40, 271] on button "button" at bounding box center [43, 280] width 25 height 25
click at [90, 289] on button "button" at bounding box center [98, 280] width 25 height 25
click at [574, 44] on span "save" at bounding box center [549, 42] width 49 height 14
click at [619, 46] on button "Toggle Dropdown" at bounding box center [608, 42] width 19 height 19
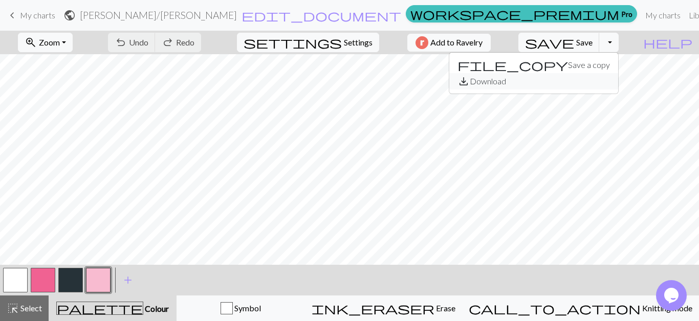
click at [614, 84] on button "save_alt Download" at bounding box center [533, 81] width 169 height 16
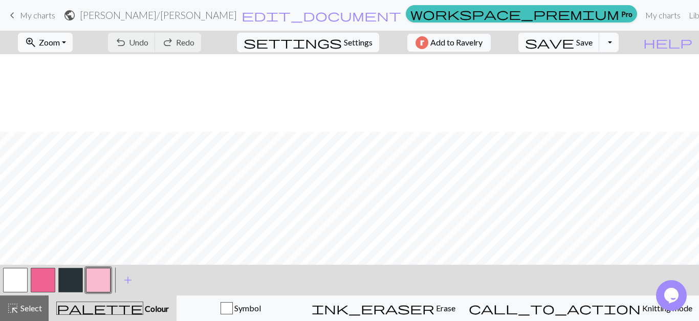
scroll to position [91, 0]
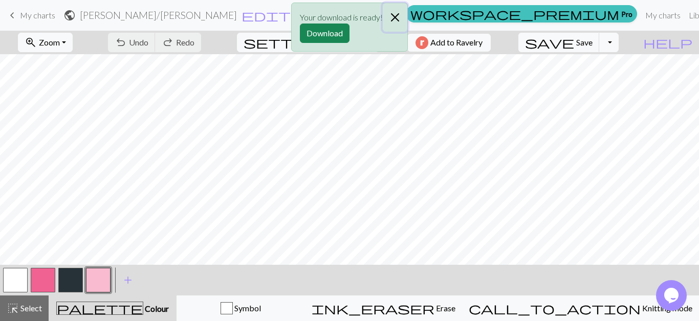
click at [398, 18] on button "Close" at bounding box center [395, 17] width 25 height 29
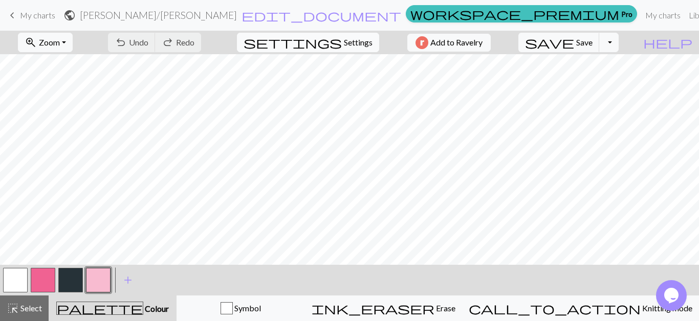
click at [344, 45] on span "Settings" at bounding box center [358, 42] width 29 height 12
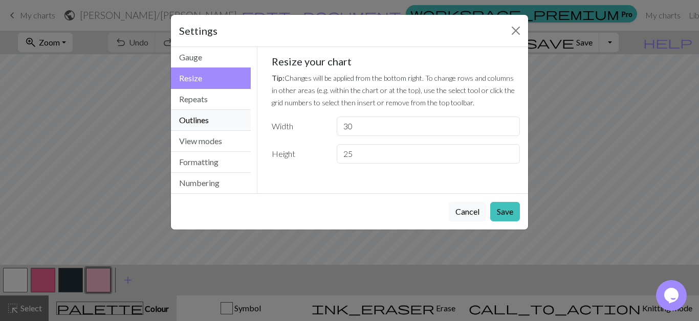
click at [218, 128] on button "Outlines" at bounding box center [211, 120] width 80 height 21
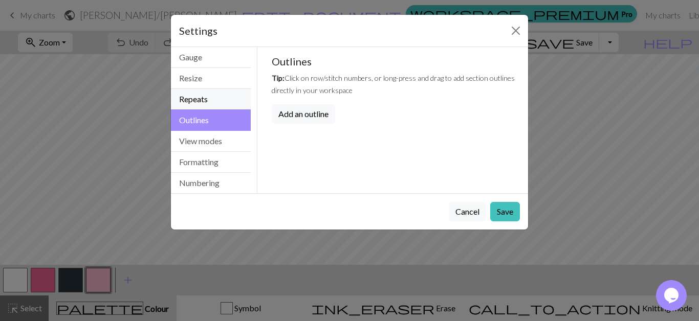
click at [219, 102] on button "Repeats" at bounding box center [211, 99] width 80 height 21
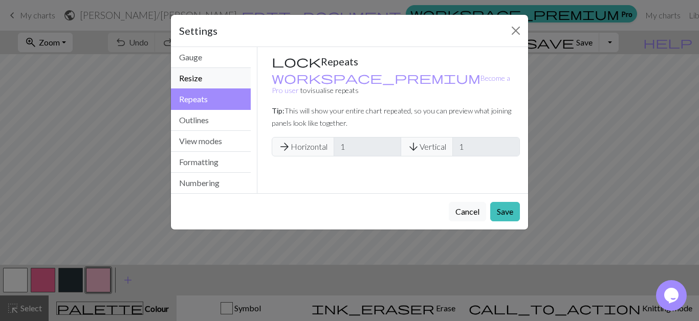
click at [235, 83] on button "Resize" at bounding box center [211, 78] width 80 height 21
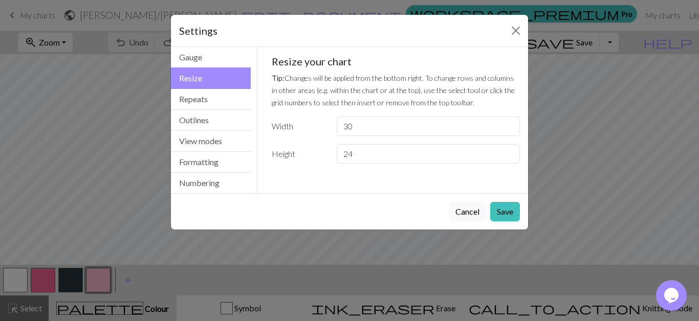
click at [509, 158] on input "24" at bounding box center [428, 153] width 183 height 19
click at [510, 158] on input "23" at bounding box center [428, 153] width 183 height 19
click at [511, 158] on input "22" at bounding box center [428, 153] width 183 height 19
click at [512, 158] on input "22" at bounding box center [428, 153] width 183 height 19
click at [512, 159] on input "22" at bounding box center [428, 153] width 183 height 19
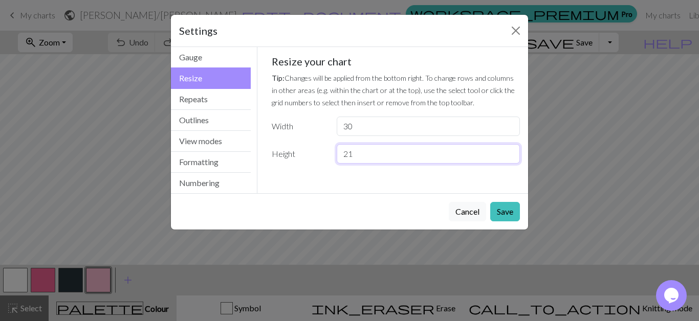
click at [508, 155] on input "21" at bounding box center [428, 153] width 183 height 19
type input "20"
click at [509, 156] on input "20" at bounding box center [428, 153] width 183 height 19
click at [506, 216] on button "Save" at bounding box center [505, 211] width 30 height 19
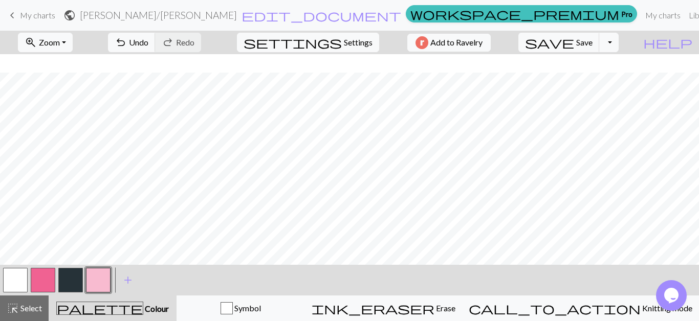
scroll to position [40, 0]
click at [330, 45] on span "settings" at bounding box center [293, 42] width 98 height 14
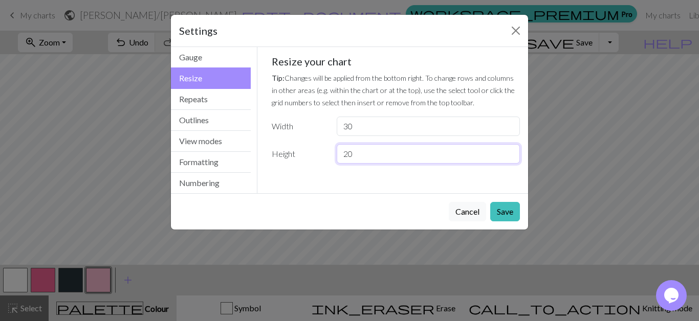
click at [506, 159] on input "20" at bounding box center [428, 153] width 183 height 19
click at [506, 158] on input "19" at bounding box center [428, 153] width 183 height 19
type input "18"
click at [507, 158] on input "18" at bounding box center [428, 153] width 183 height 19
click at [499, 219] on button "Save" at bounding box center [505, 211] width 30 height 19
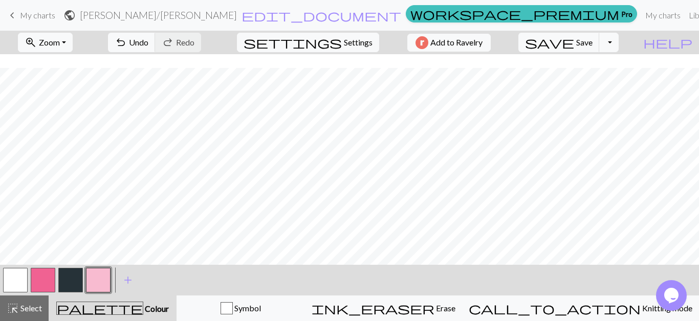
scroll to position [15, 0]
click at [593, 45] on span "Save" at bounding box center [584, 42] width 16 height 10
click at [619, 45] on button "Toggle Dropdown" at bounding box center [608, 42] width 19 height 19
click at [588, 87] on button "save_alt Download" at bounding box center [533, 81] width 169 height 16
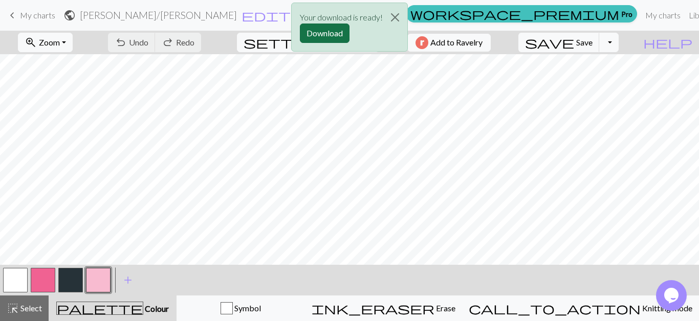
click at [329, 34] on button "Download" at bounding box center [325, 33] width 50 height 19
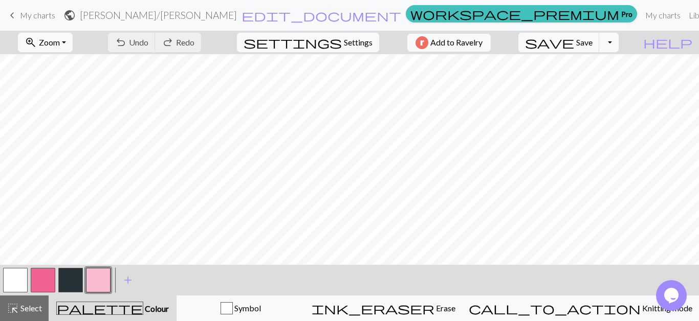
click at [79, 274] on button "button" at bounding box center [70, 280] width 25 height 25
click at [38, 275] on button "button" at bounding box center [43, 280] width 25 height 25
click at [328, 38] on span "settings" at bounding box center [293, 42] width 98 height 14
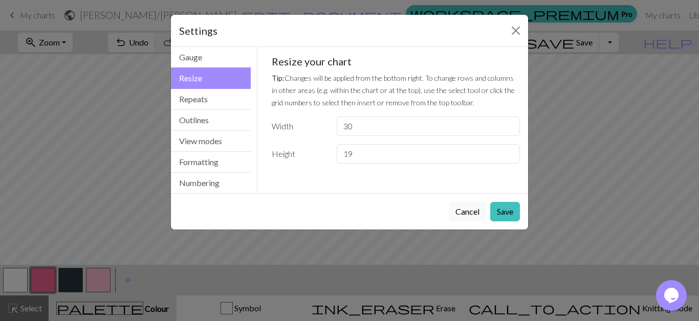
click at [507, 154] on input "19" at bounding box center [428, 153] width 183 height 19
click at [507, 154] on input "20" at bounding box center [428, 153] width 183 height 19
click at [508, 154] on input "21" at bounding box center [428, 153] width 183 height 19
click at [508, 153] on input "22" at bounding box center [428, 153] width 183 height 19
click at [508, 153] on input "23" at bounding box center [428, 153] width 183 height 19
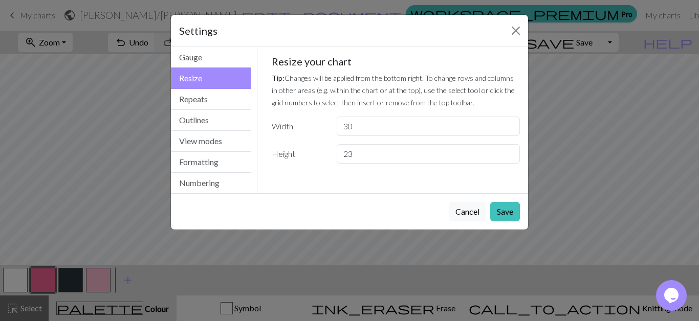
type input "24"
click at [508, 153] on input "24" at bounding box center [428, 153] width 183 height 19
click at [498, 209] on button "Save" at bounding box center [505, 211] width 30 height 19
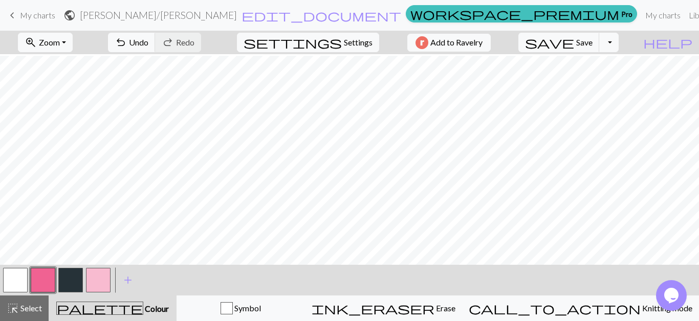
scroll to position [79, 0]
click at [45, 282] on button "button" at bounding box center [43, 280] width 25 height 25
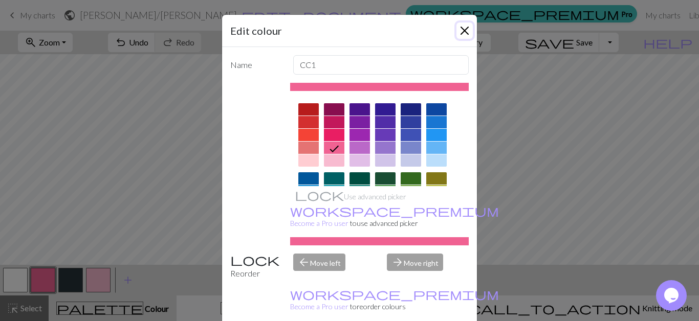
click at [466, 34] on button "Close" at bounding box center [465, 31] width 16 height 16
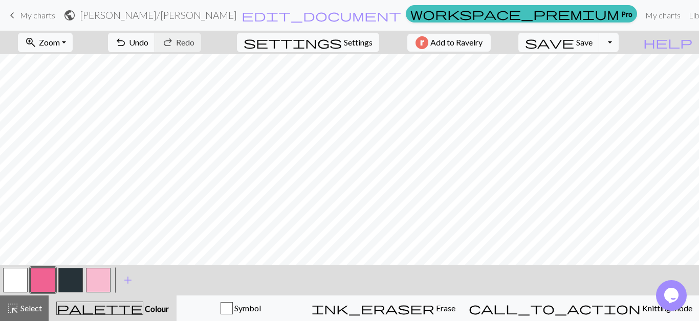
click at [10, 280] on button "button" at bounding box center [15, 280] width 25 height 25
click at [47, 288] on button "button" at bounding box center [43, 280] width 25 height 25
click at [24, 285] on button "button" at bounding box center [15, 280] width 25 height 25
click at [52, 273] on button "button" at bounding box center [43, 280] width 25 height 25
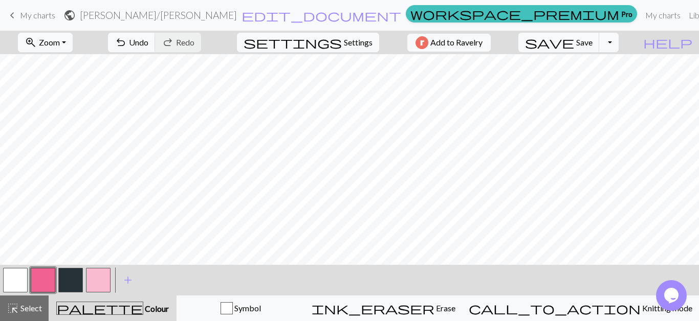
click at [13, 281] on button "button" at bounding box center [15, 280] width 25 height 25
drag, startPoint x: 29, startPoint y: 308, endPoint x: 38, endPoint y: 296, distance: 14.6
click at [29, 308] on span "Select" at bounding box center [30, 309] width 23 height 10
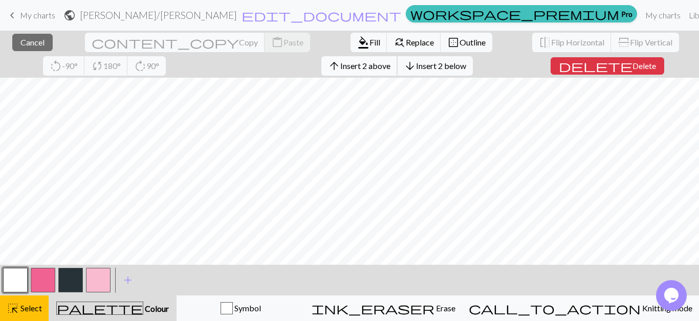
click at [340, 66] on span "Insert 2 above" at bounding box center [365, 66] width 50 height 10
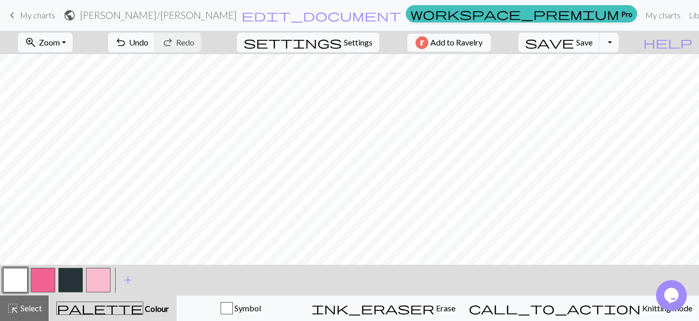
click at [45, 278] on button "button" at bounding box center [43, 280] width 25 height 25
click at [335, 47] on button "settings Settings" at bounding box center [308, 42] width 142 height 19
select select "aran"
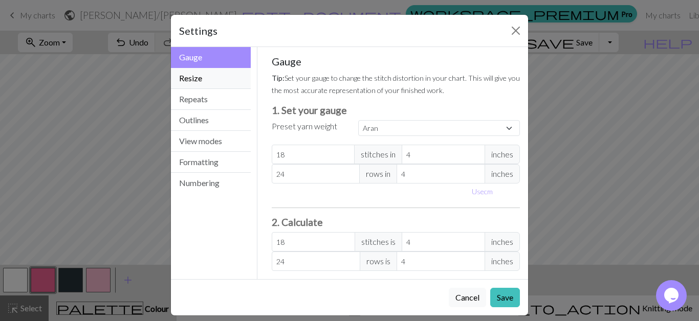
click at [202, 73] on button "Resize" at bounding box center [211, 78] width 80 height 21
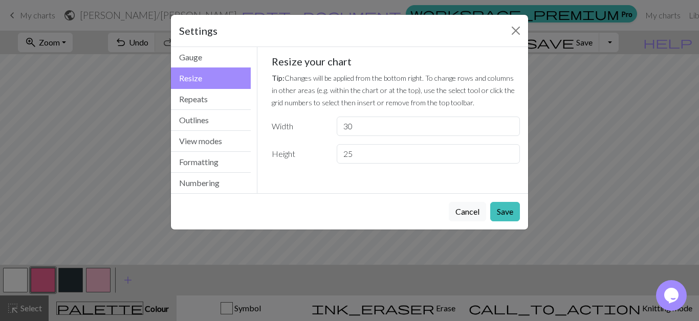
click at [508, 157] on input "25" at bounding box center [428, 153] width 183 height 19
click at [508, 157] on input "24" at bounding box center [428, 153] width 183 height 19
type input "23"
click at [507, 158] on input "23" at bounding box center [428, 153] width 183 height 19
click at [505, 220] on button "Save" at bounding box center [505, 211] width 30 height 19
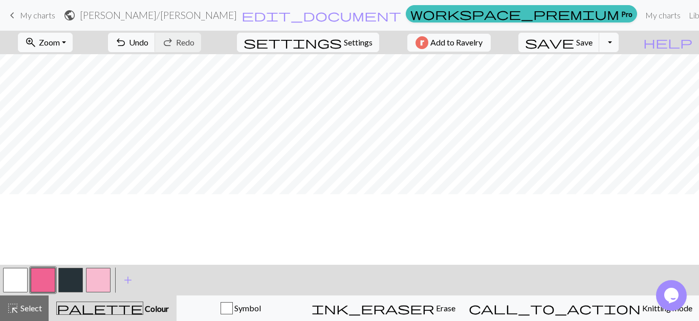
scroll to position [0, 0]
click at [574, 40] on span "save" at bounding box center [549, 42] width 49 height 14
click at [619, 47] on button "Toggle Dropdown" at bounding box center [608, 42] width 19 height 19
click at [607, 80] on button "save_alt Download" at bounding box center [533, 81] width 169 height 16
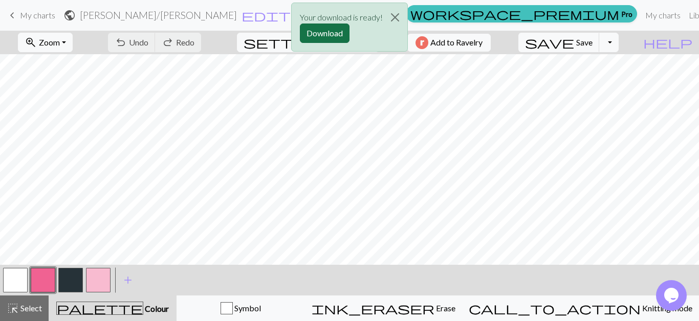
click at [332, 27] on button "Download" at bounding box center [325, 33] width 50 height 19
